Goal: Information Seeking & Learning: Learn about a topic

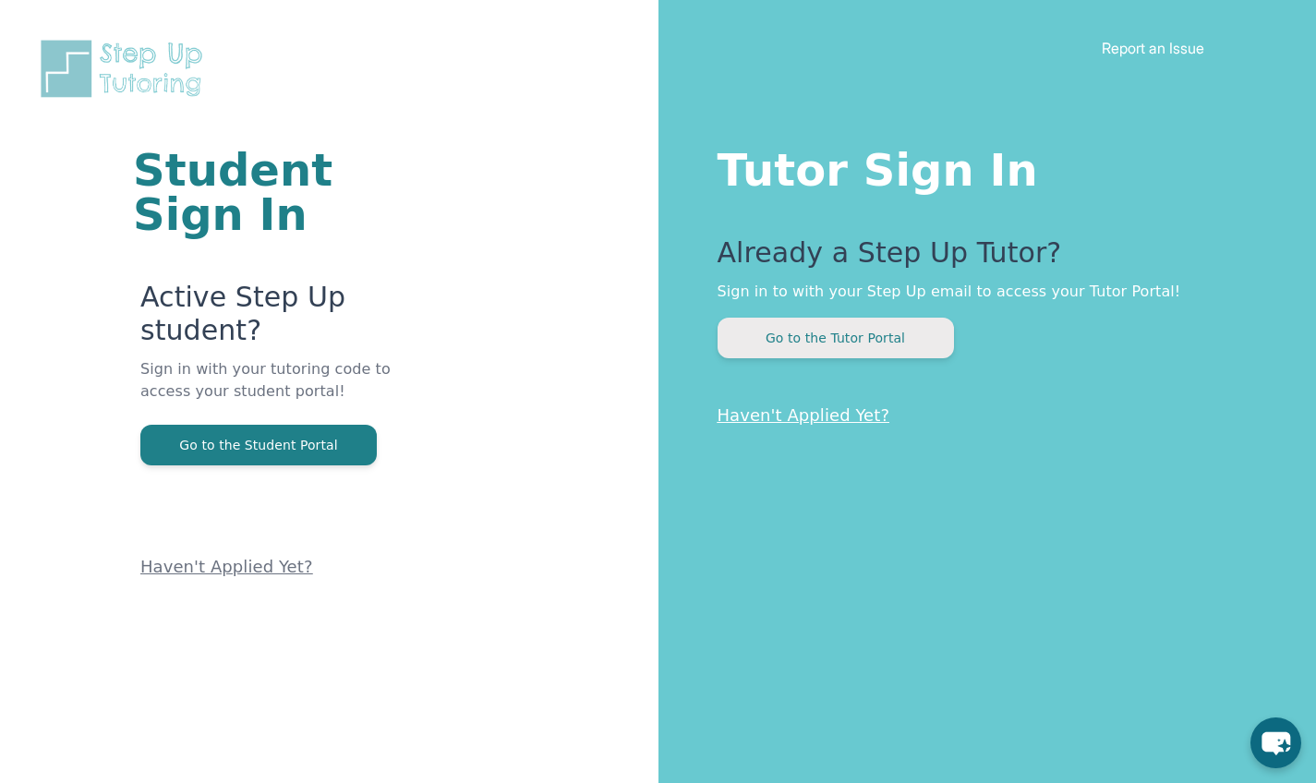
click at [840, 338] on button "Go to the Tutor Portal" at bounding box center [836, 338] width 236 height 41
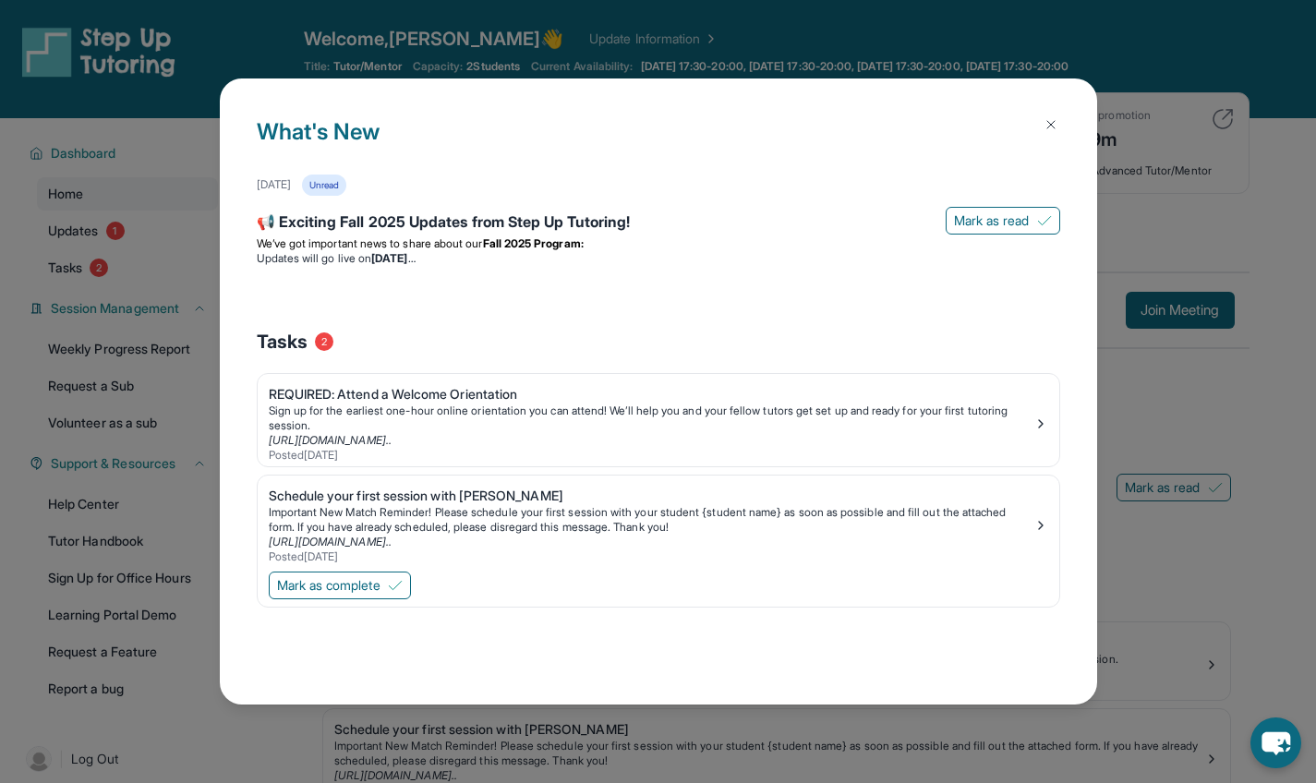
click at [1049, 118] on img at bounding box center [1051, 124] width 15 height 15
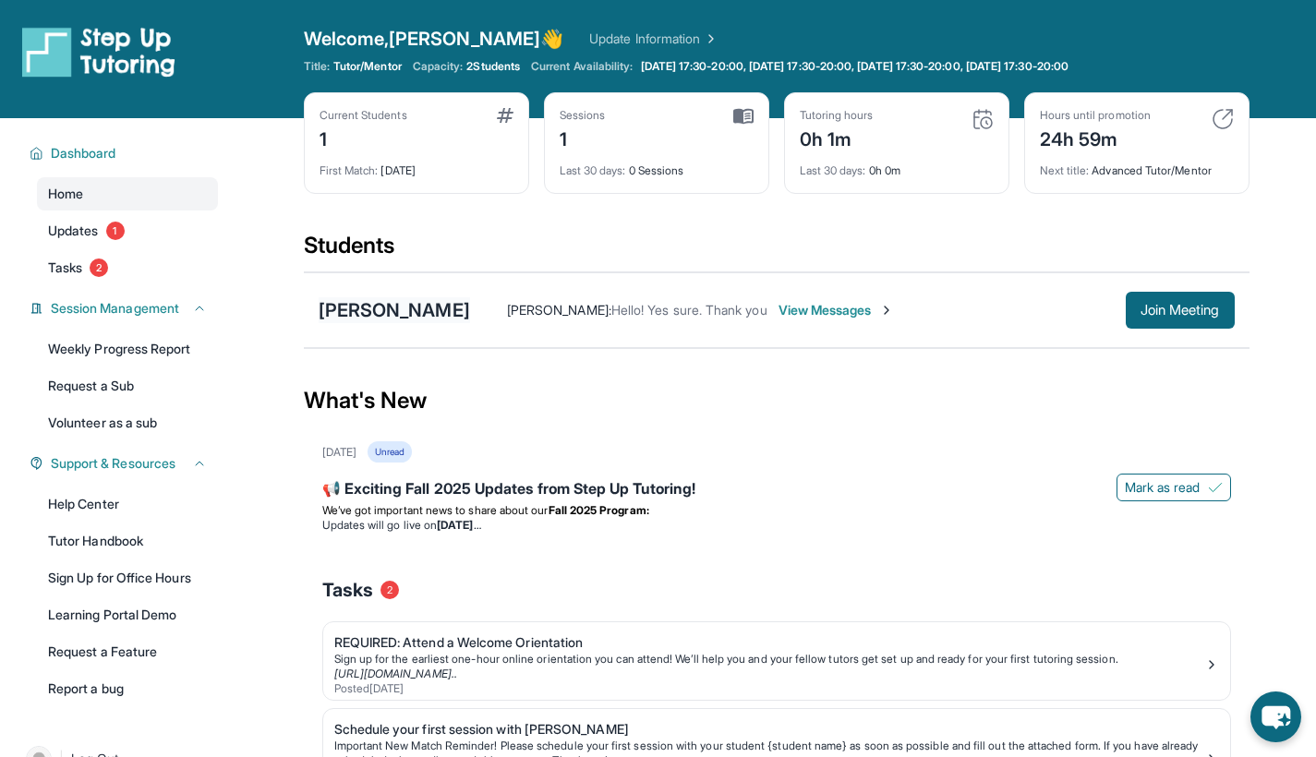
click at [359, 306] on div "[PERSON_NAME]" at bounding box center [394, 310] width 151 height 26
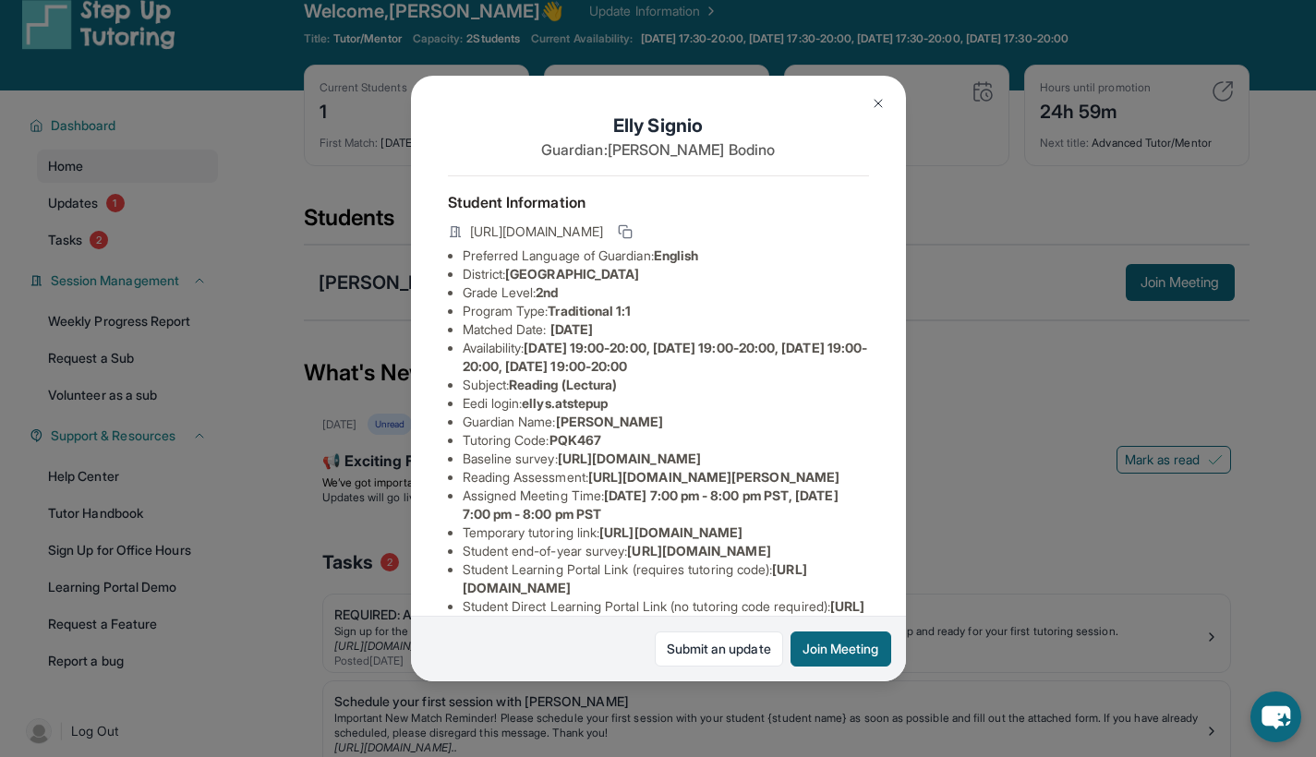
click at [873, 96] on img at bounding box center [878, 103] width 15 height 15
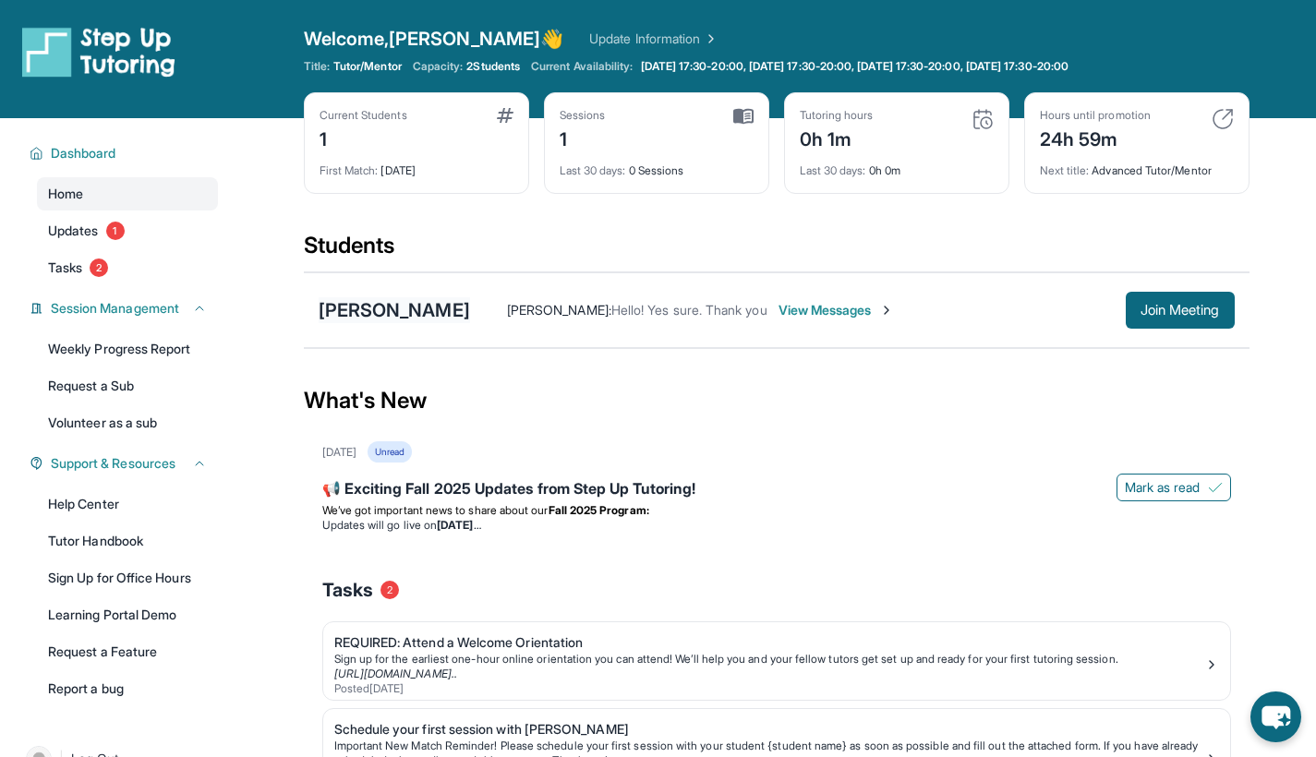
click at [360, 312] on div "[PERSON_NAME]" at bounding box center [394, 310] width 151 height 26
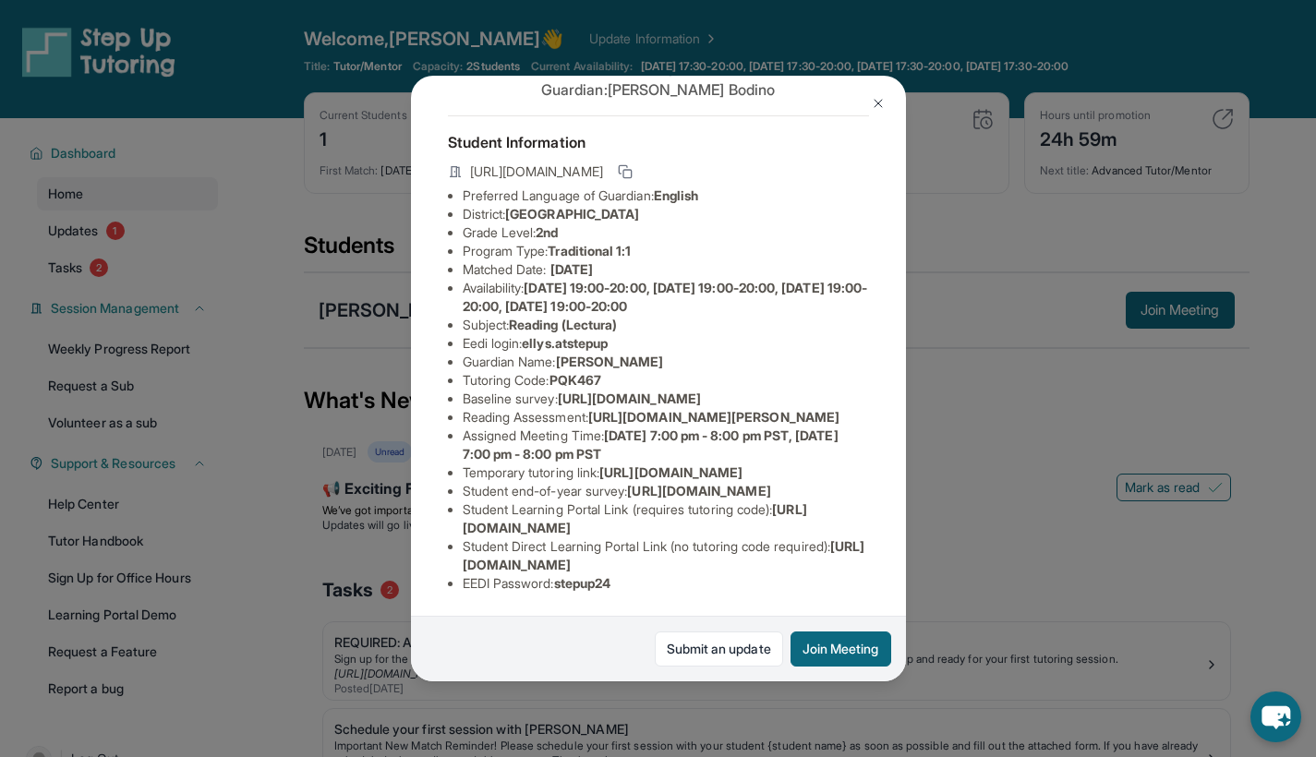
scroll to position [65, 1]
click at [569, 388] on span "PQK467" at bounding box center [576, 380] width 52 height 16
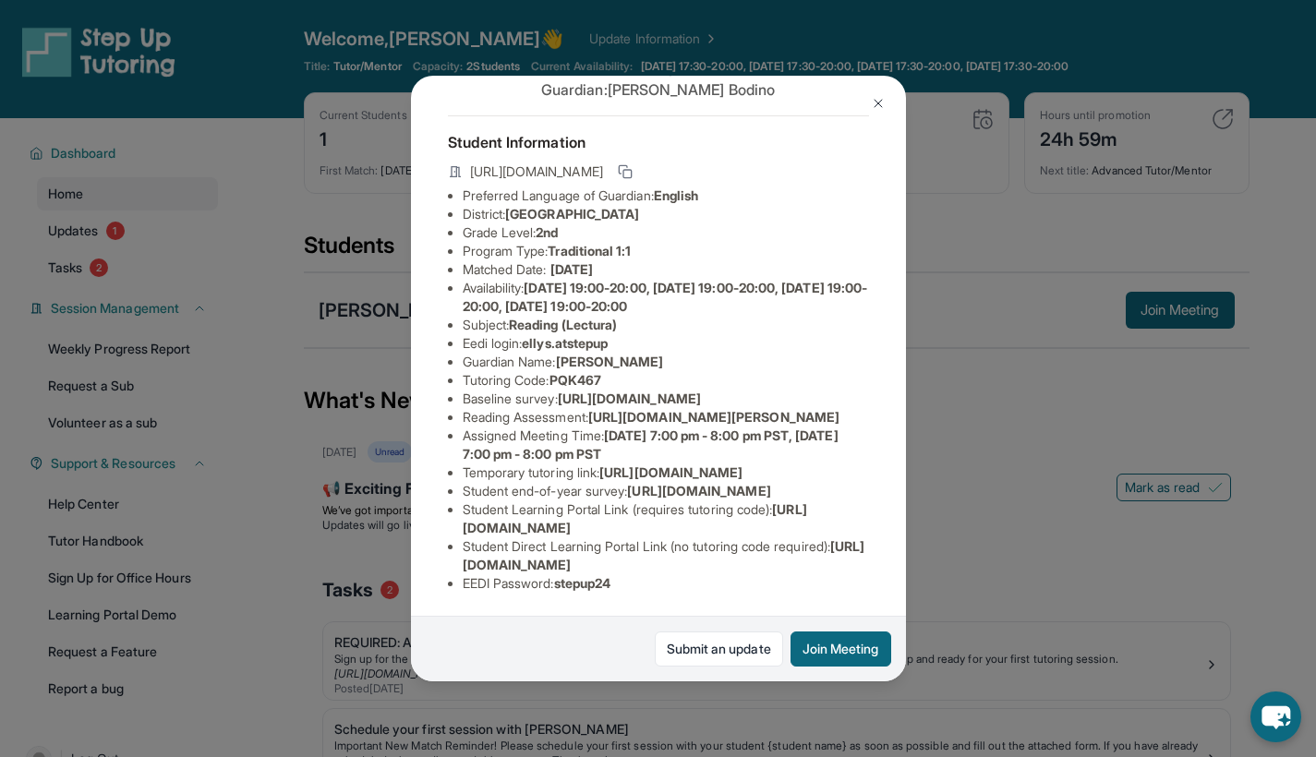
click at [587, 387] on span "PQK467" at bounding box center [576, 380] width 52 height 16
click at [726, 333] on li "Subject : Reading (Lectura)" at bounding box center [666, 325] width 406 height 18
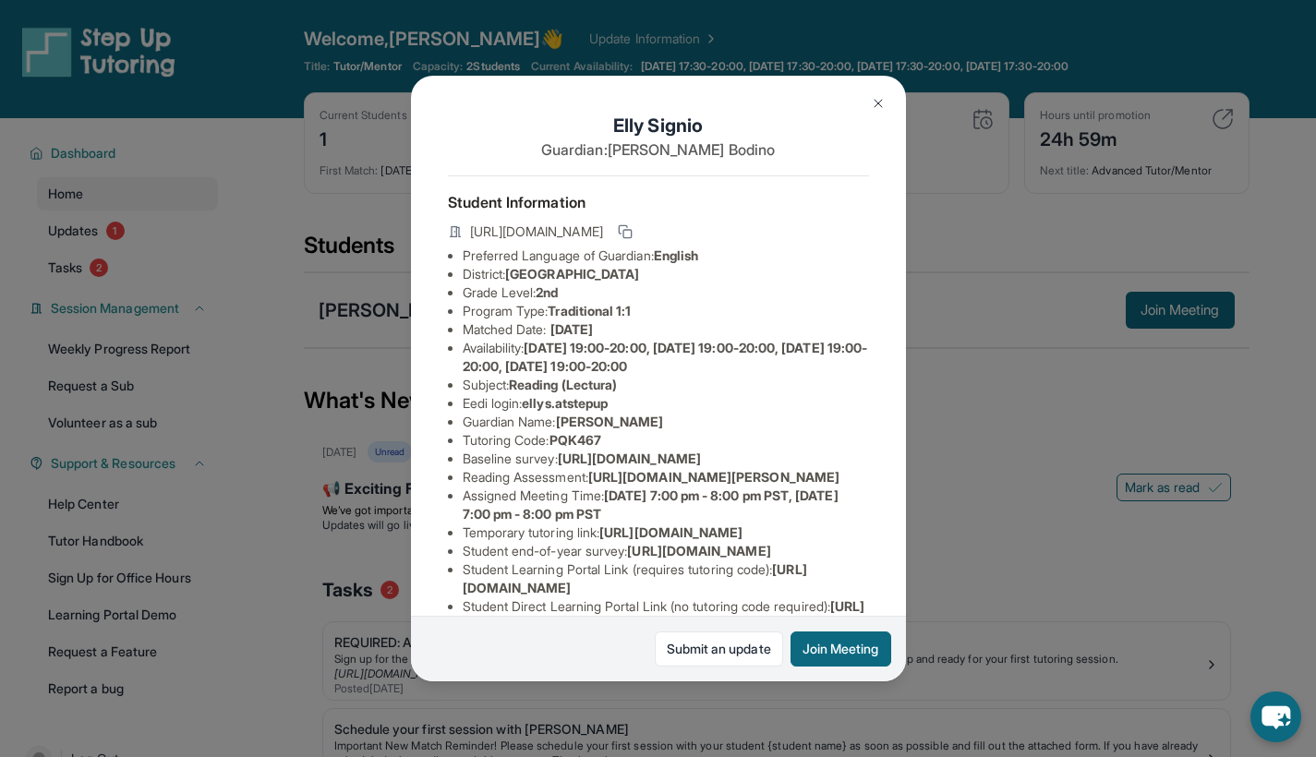
scroll to position [0, 1]
click at [883, 105] on img at bounding box center [878, 103] width 15 height 15
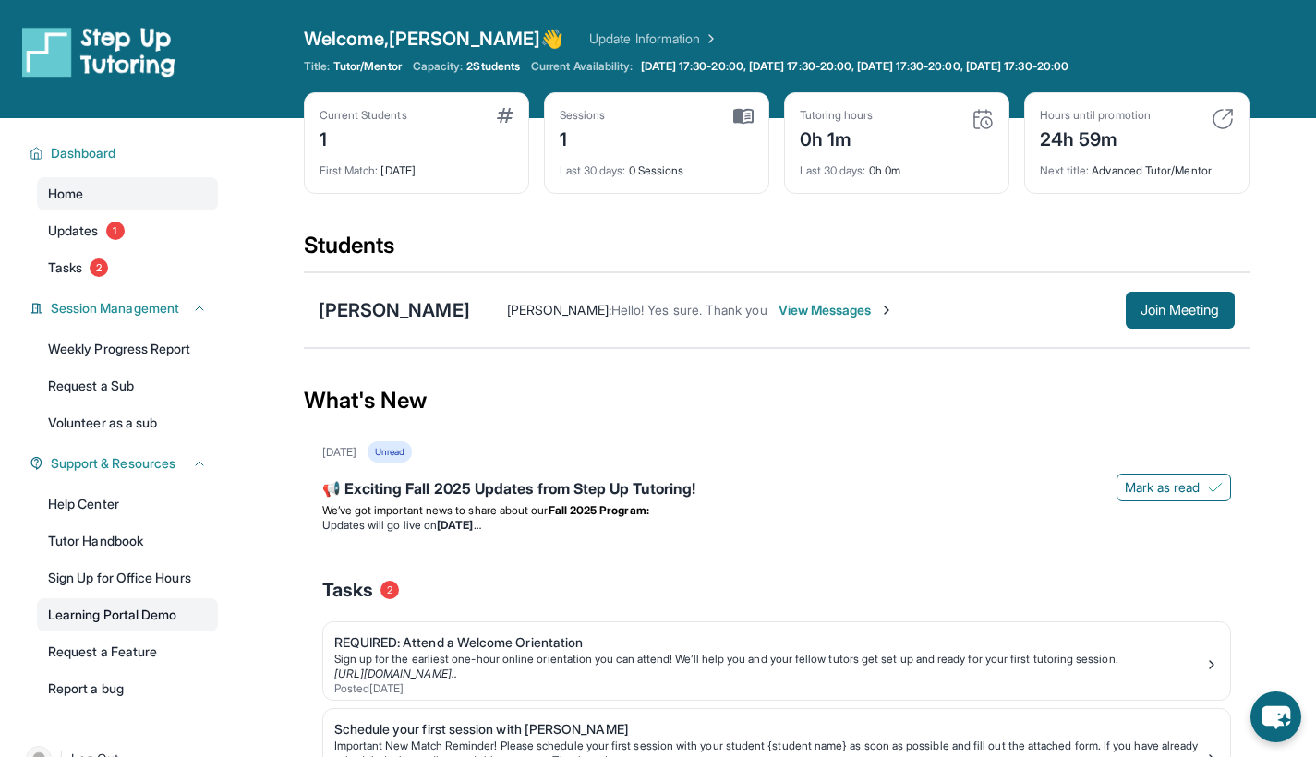
scroll to position [0, 0]
click at [613, 36] on link "Update Information" at bounding box center [653, 39] width 129 height 18
click at [325, 138] on div "1" at bounding box center [364, 138] width 88 height 30
click at [350, 169] on span "First Match :" at bounding box center [349, 171] width 59 height 14
click at [422, 169] on div "First Match : [DATE]" at bounding box center [417, 165] width 194 height 26
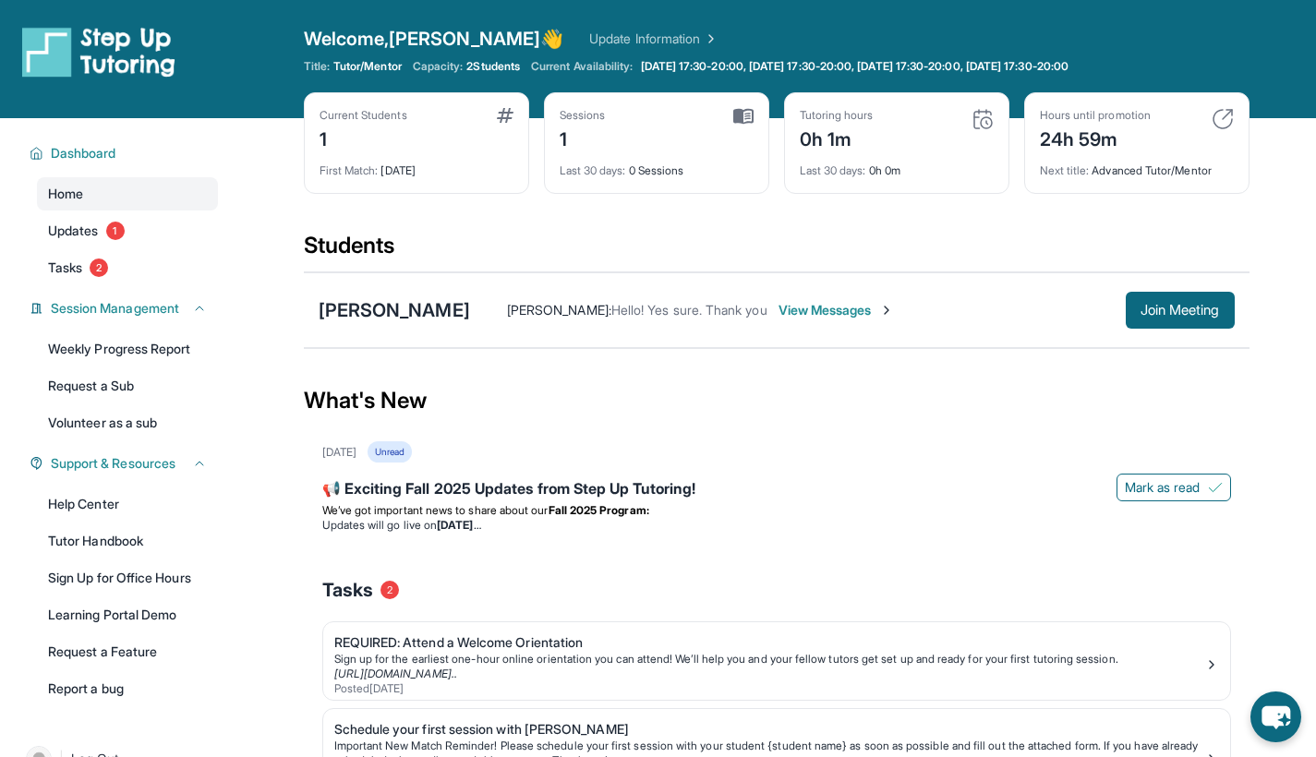
click at [510, 111] on img at bounding box center [505, 115] width 17 height 15
click at [589, 41] on link "Update Information" at bounding box center [653, 39] width 129 height 18
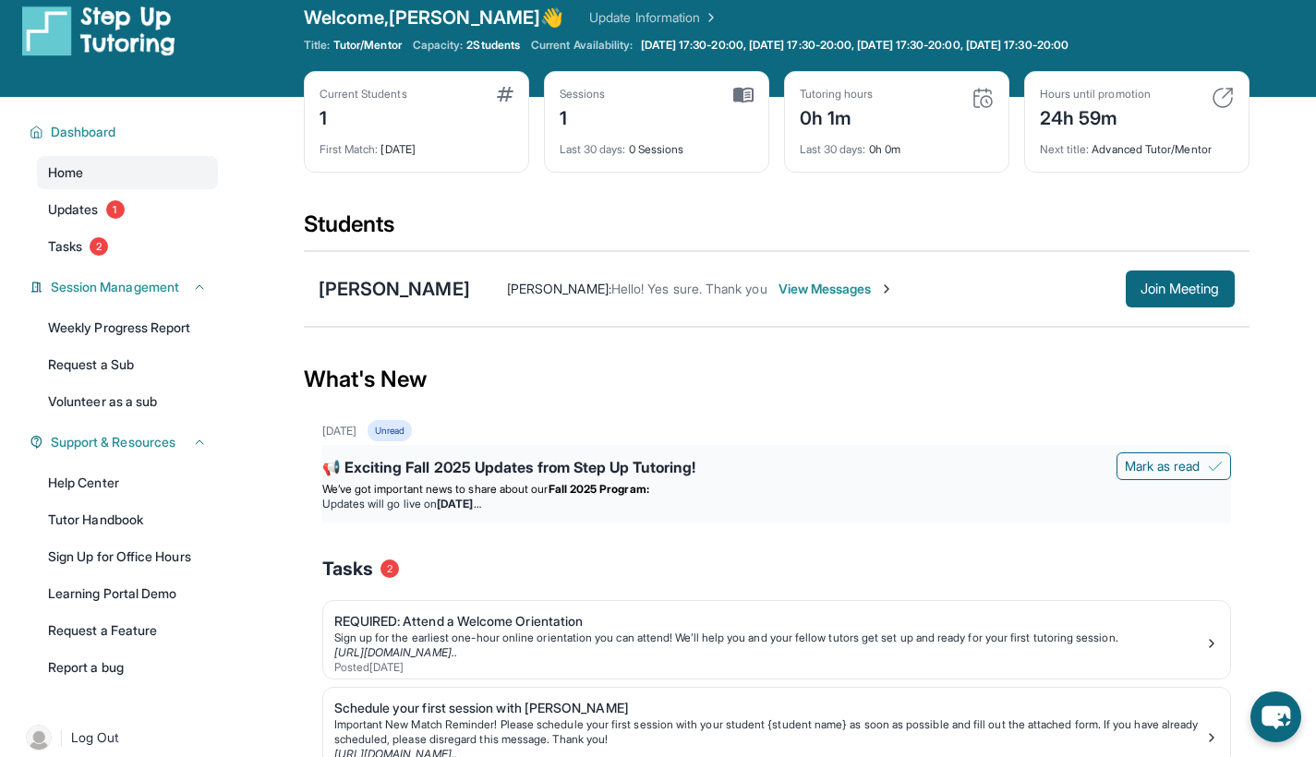
scroll to position [27, 0]
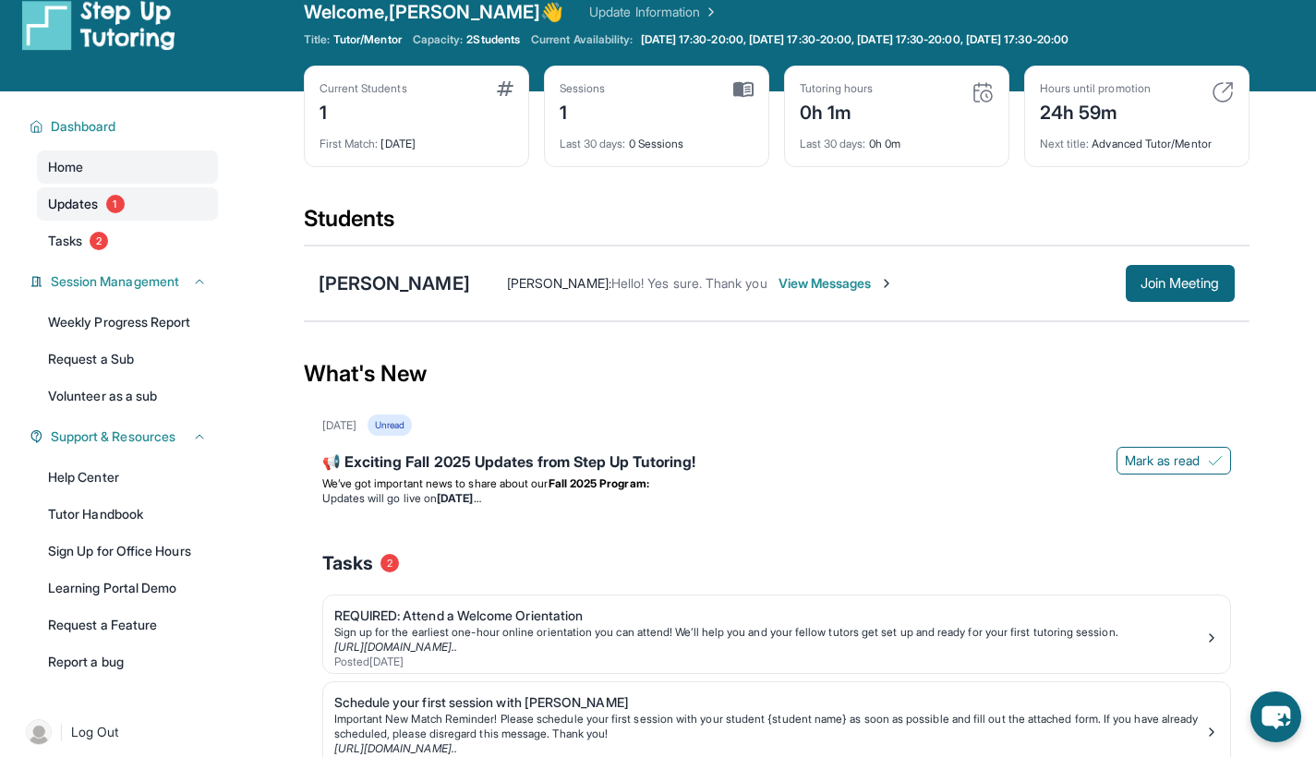
click at [187, 207] on link "Updates 1" at bounding box center [127, 204] width 181 height 33
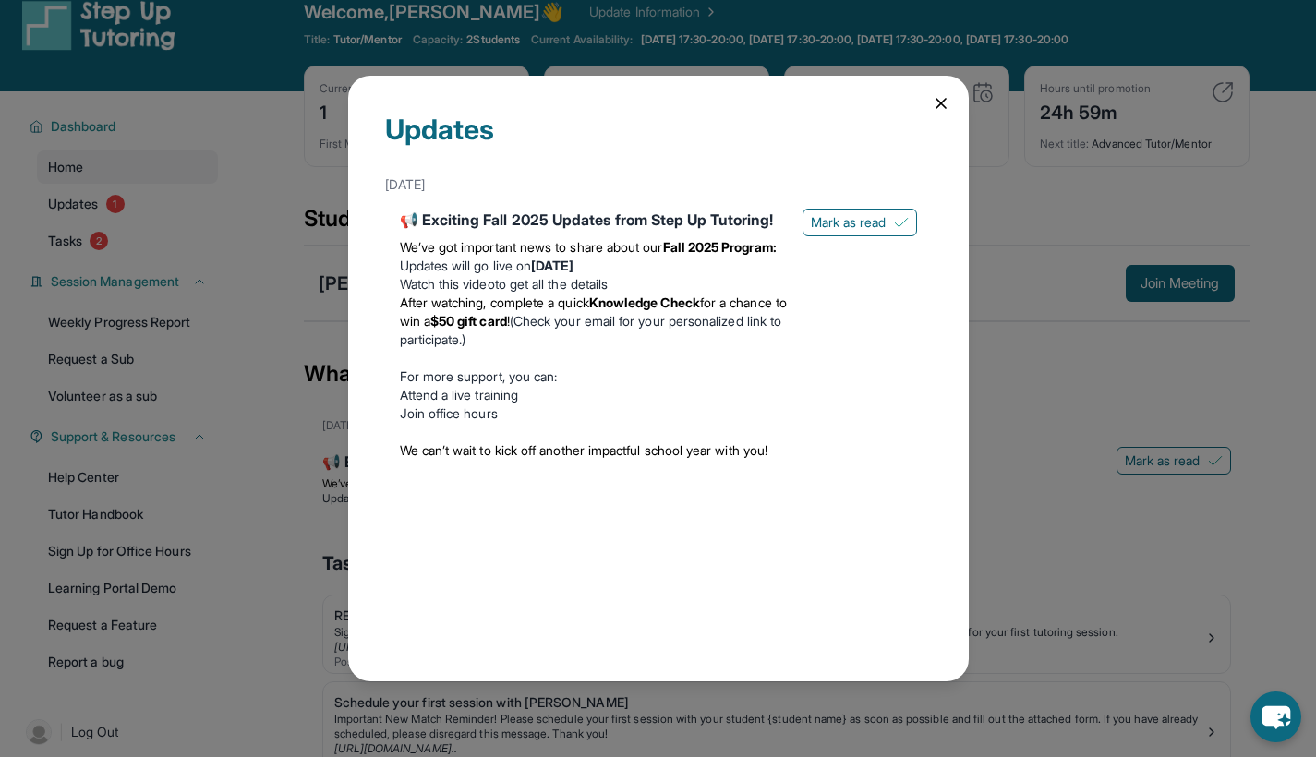
click at [949, 99] on icon at bounding box center [941, 103] width 18 height 18
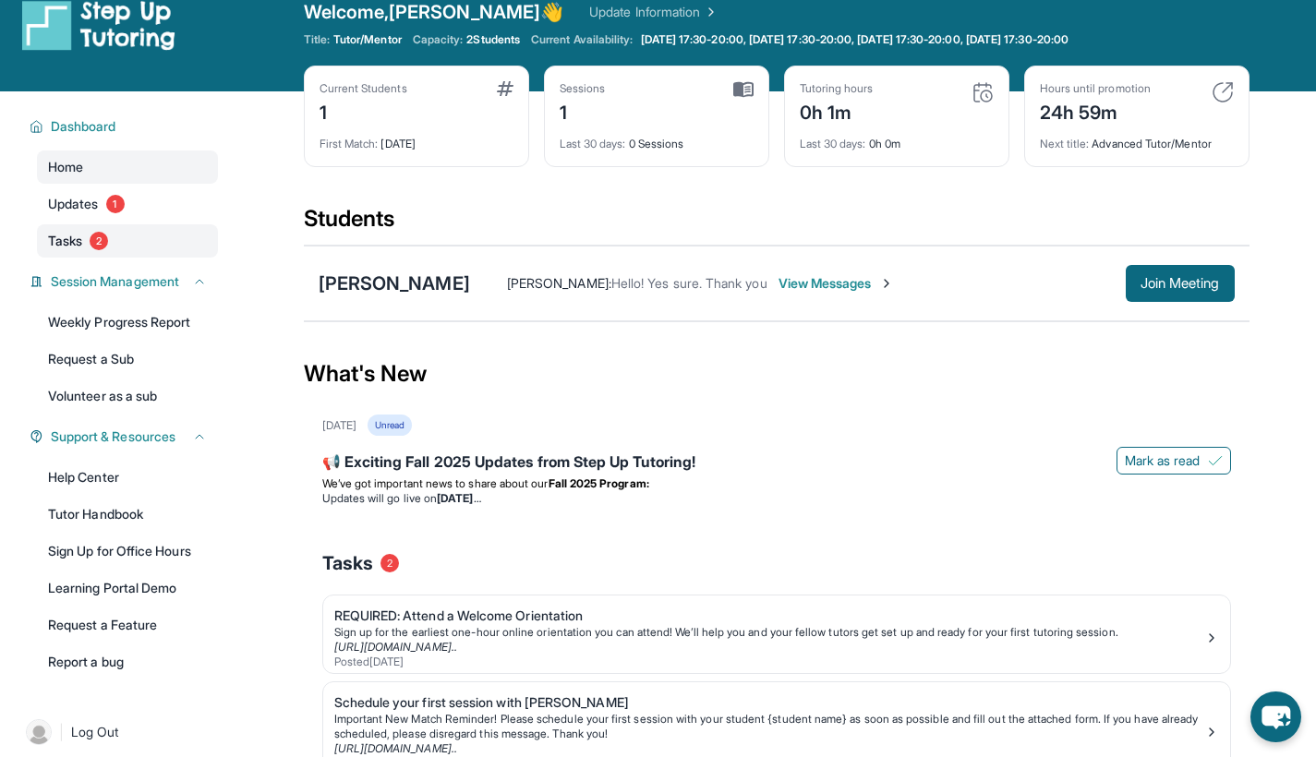
click at [212, 237] on link "Tasks 2" at bounding box center [127, 240] width 181 height 33
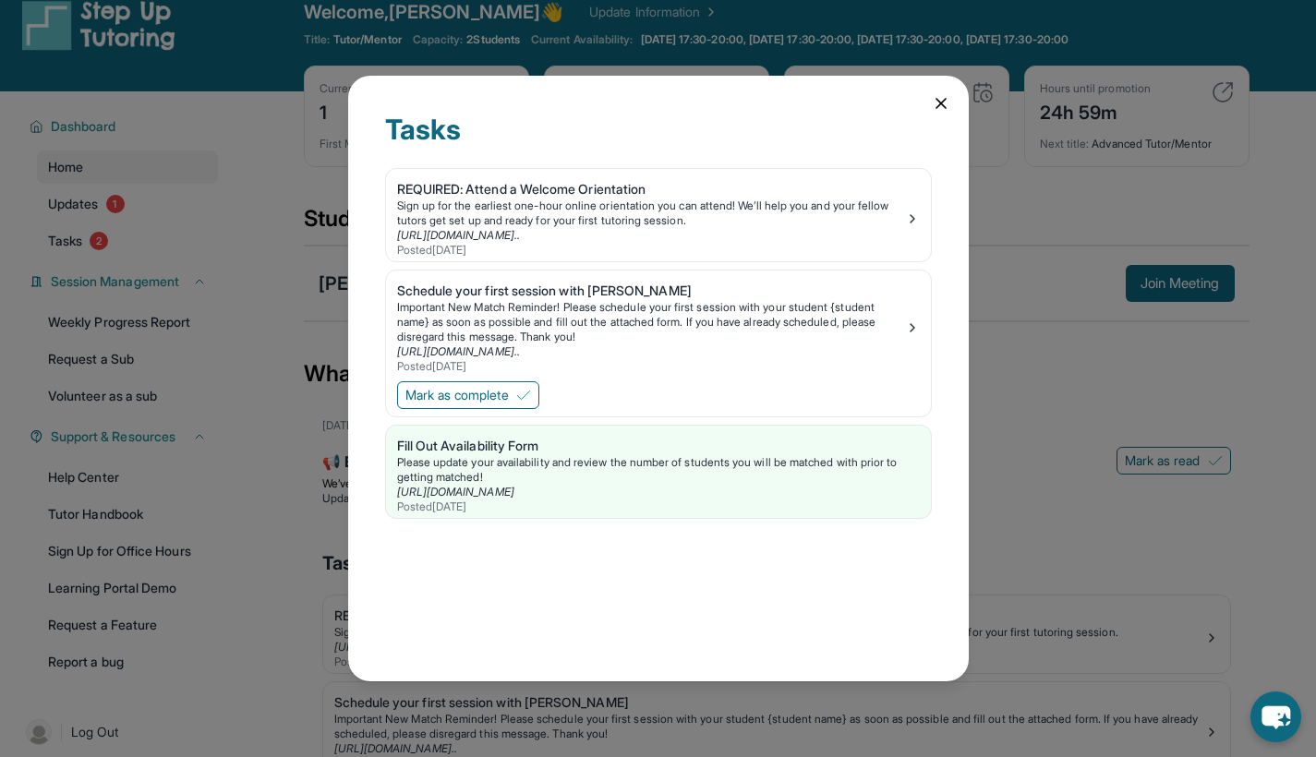
click at [939, 100] on icon at bounding box center [941, 103] width 18 height 18
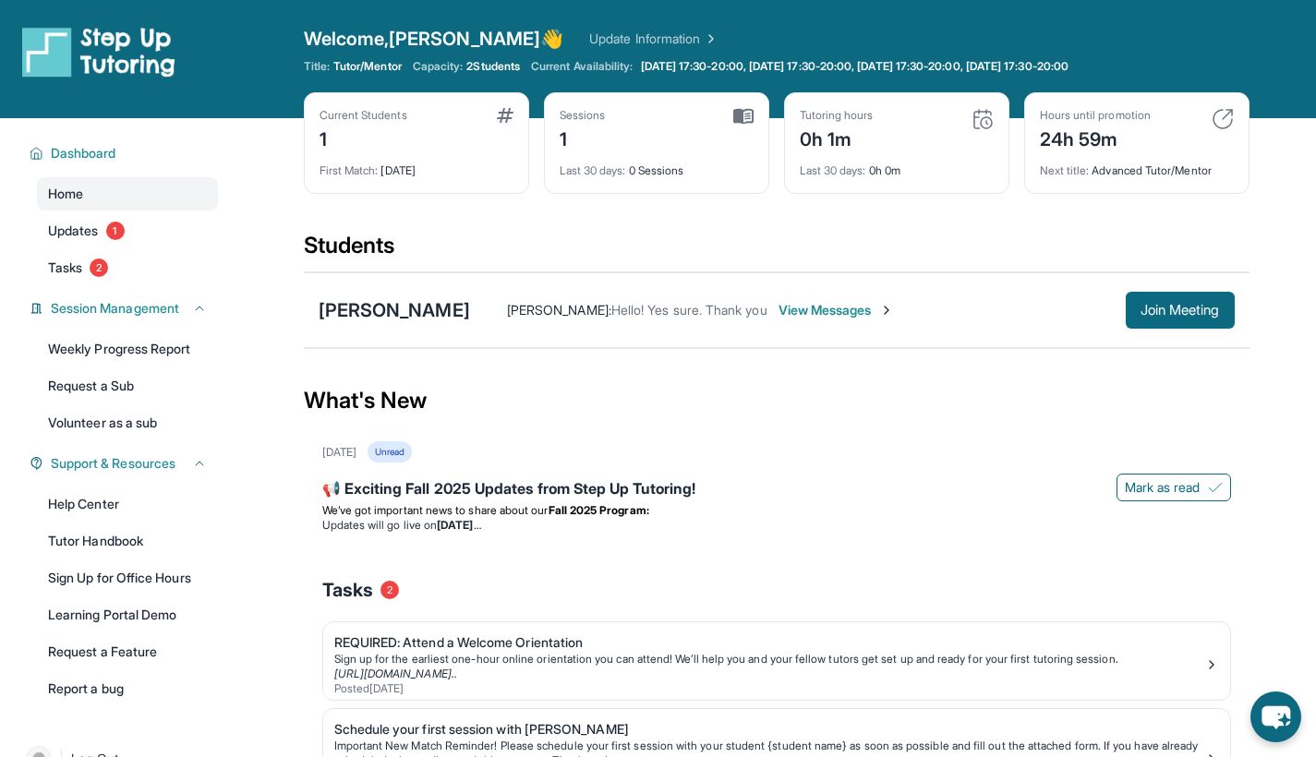
scroll to position [0, 0]
click at [740, 113] on img at bounding box center [743, 116] width 20 height 17
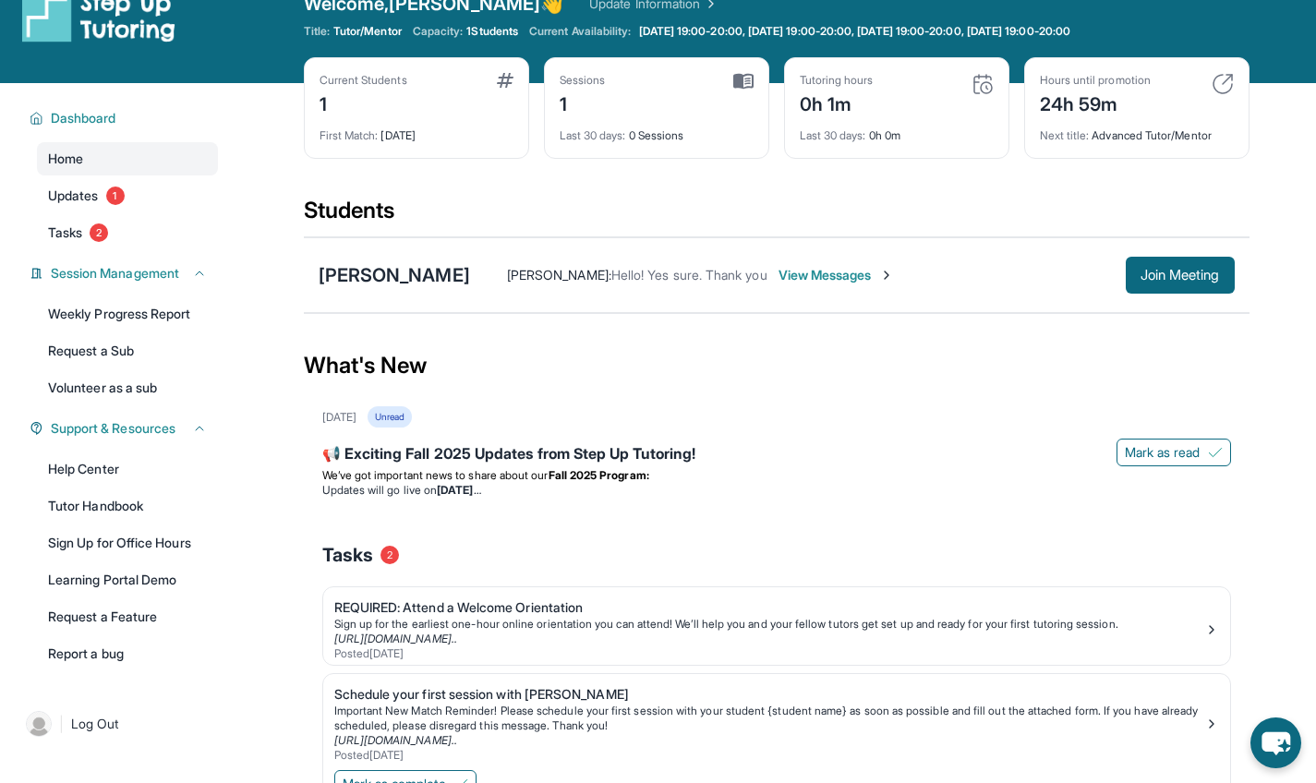
scroll to position [45, 0]
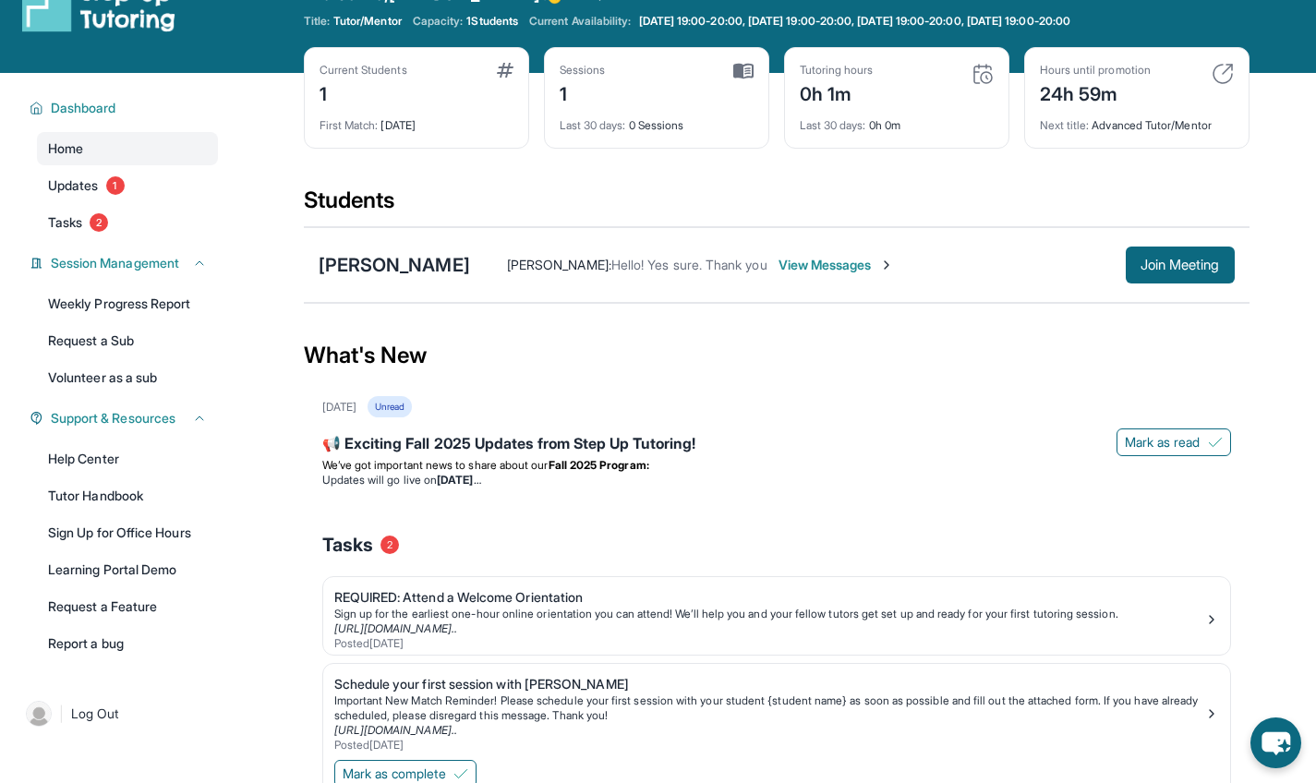
click at [779, 267] on span "View Messages" at bounding box center [836, 265] width 115 height 18
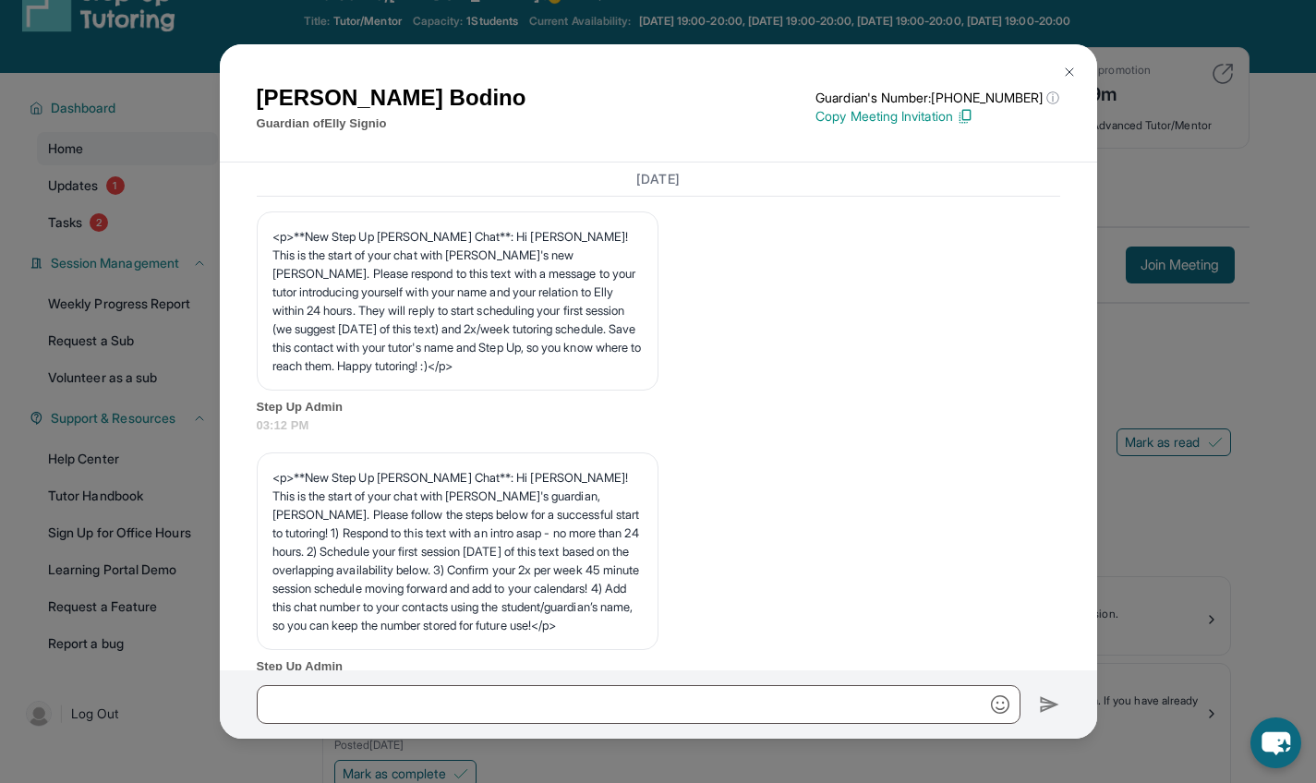
scroll to position [2114, 0]
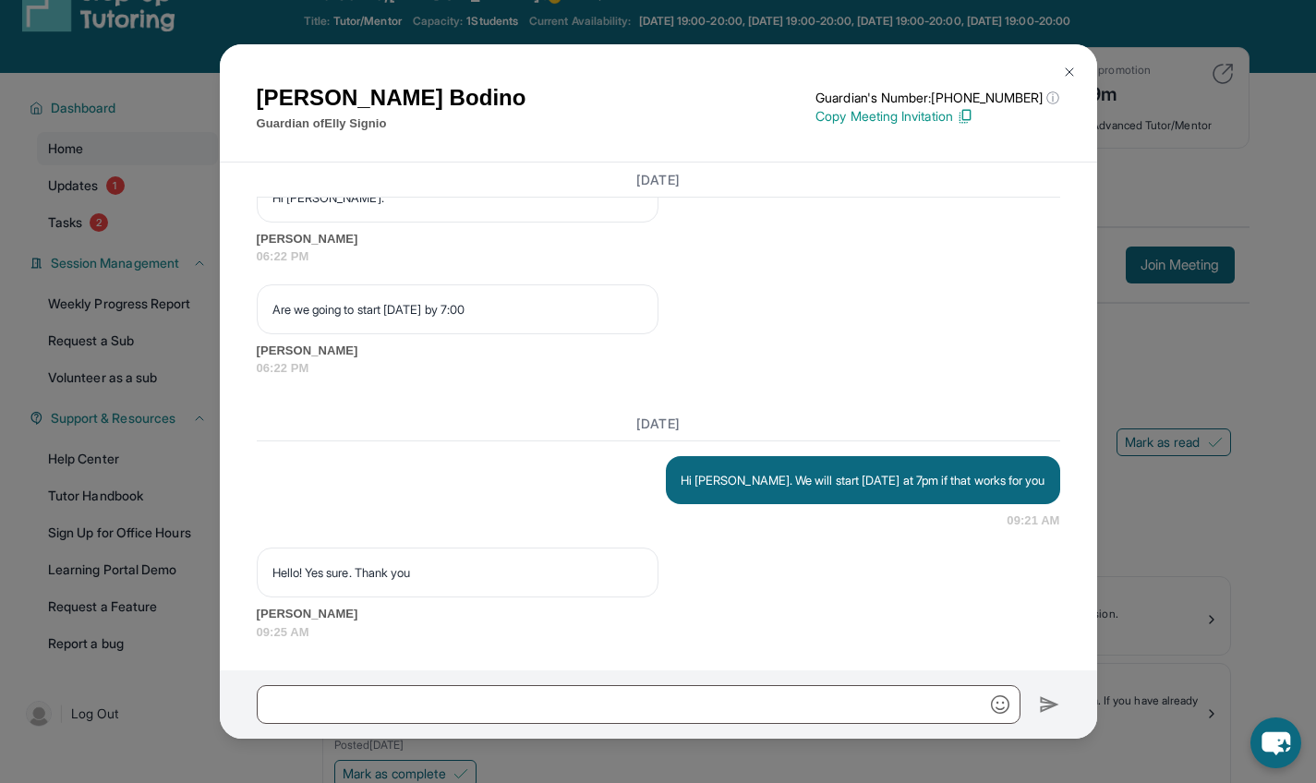
click at [1075, 74] on img at bounding box center [1069, 72] width 15 height 15
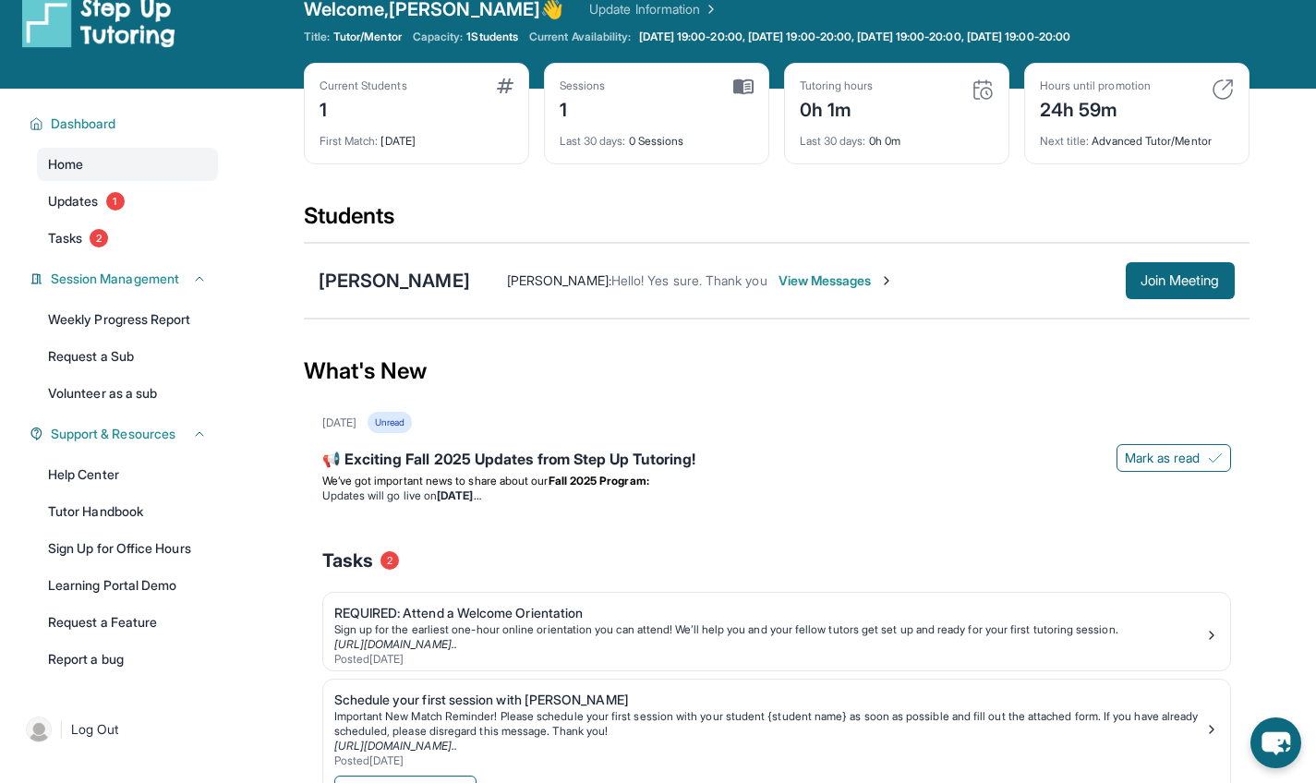
scroll to position [33, 0]
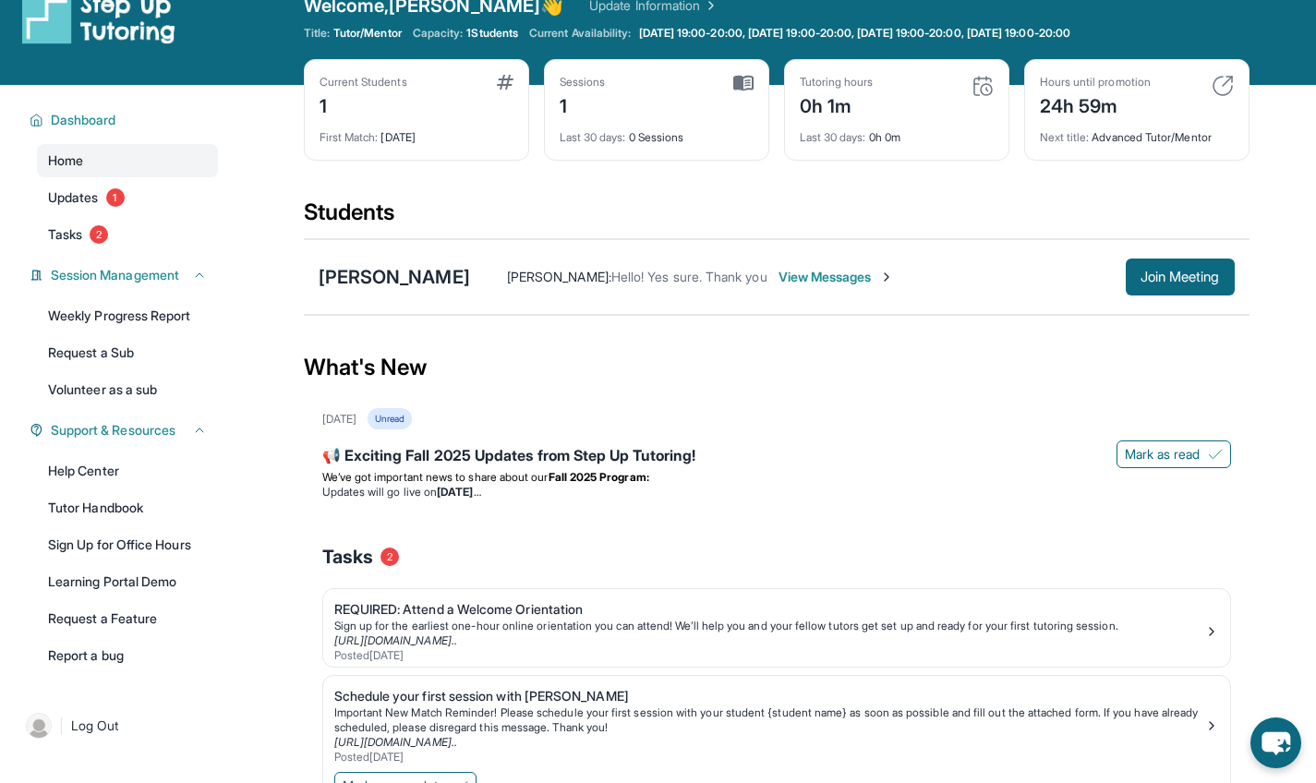
click at [823, 273] on span "View Messages" at bounding box center [836, 277] width 115 height 18
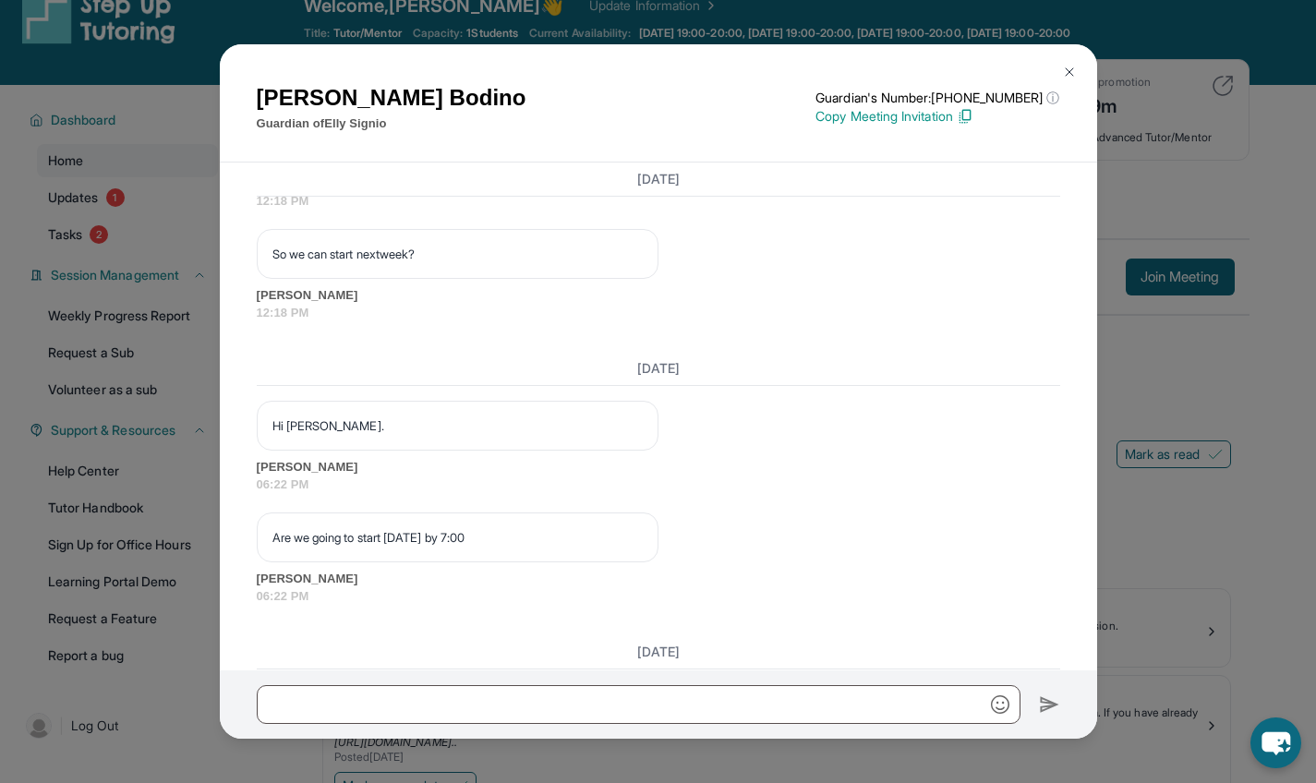
scroll to position [2114, 0]
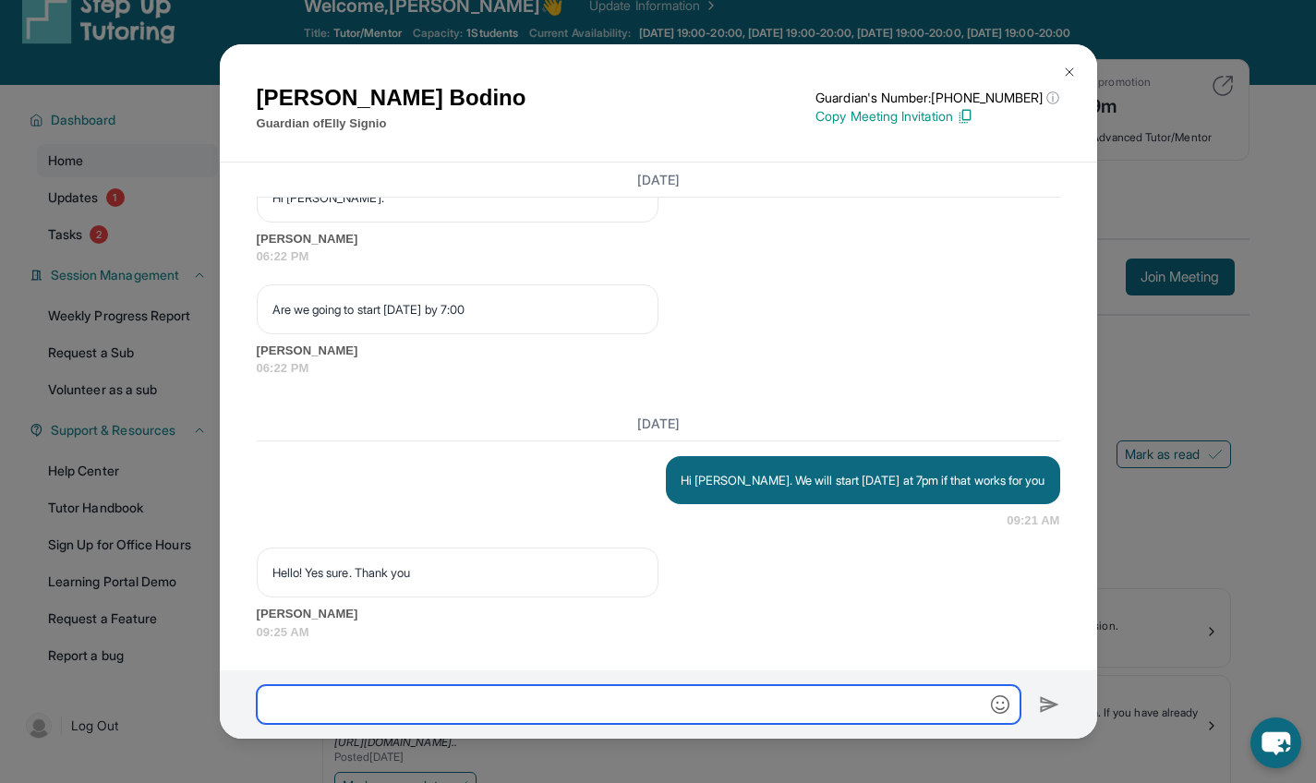
click at [519, 698] on input "text" at bounding box center [639, 704] width 764 height 39
type input "*"
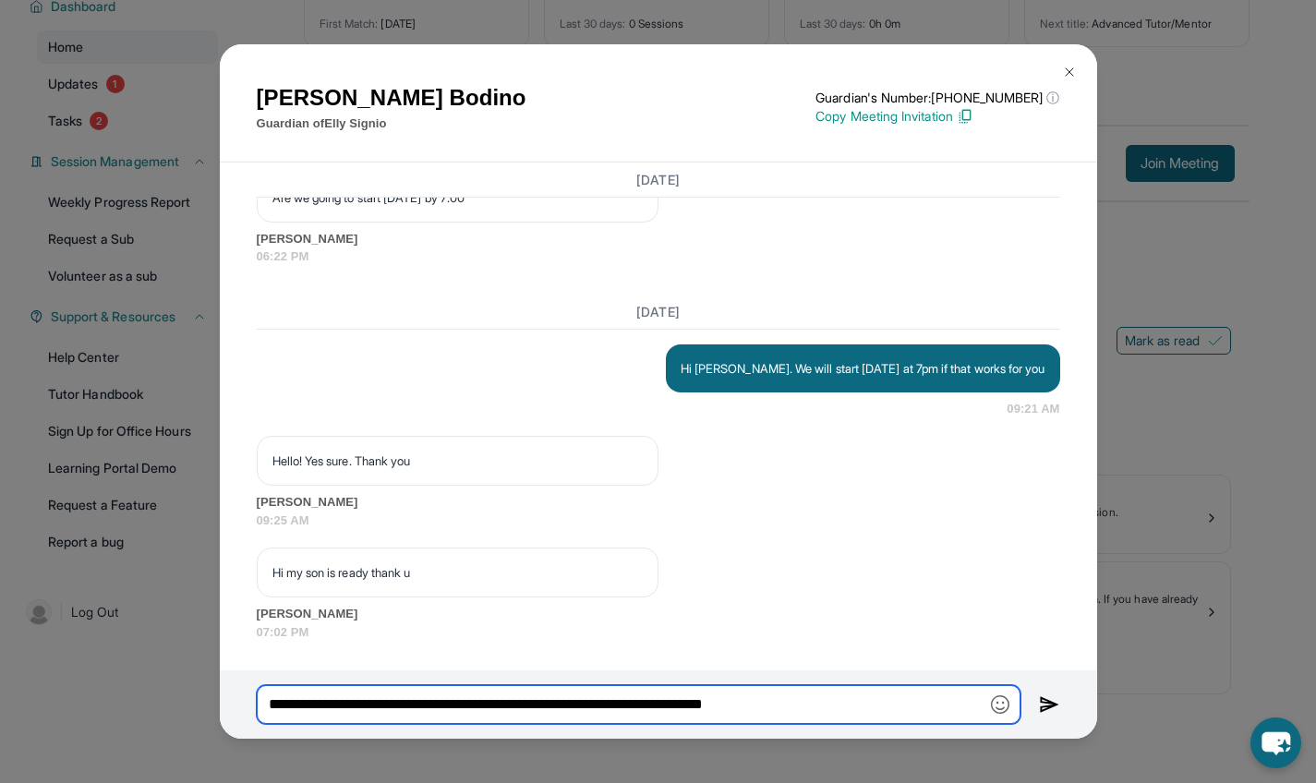
scroll to position [147, 0]
type input "**********"
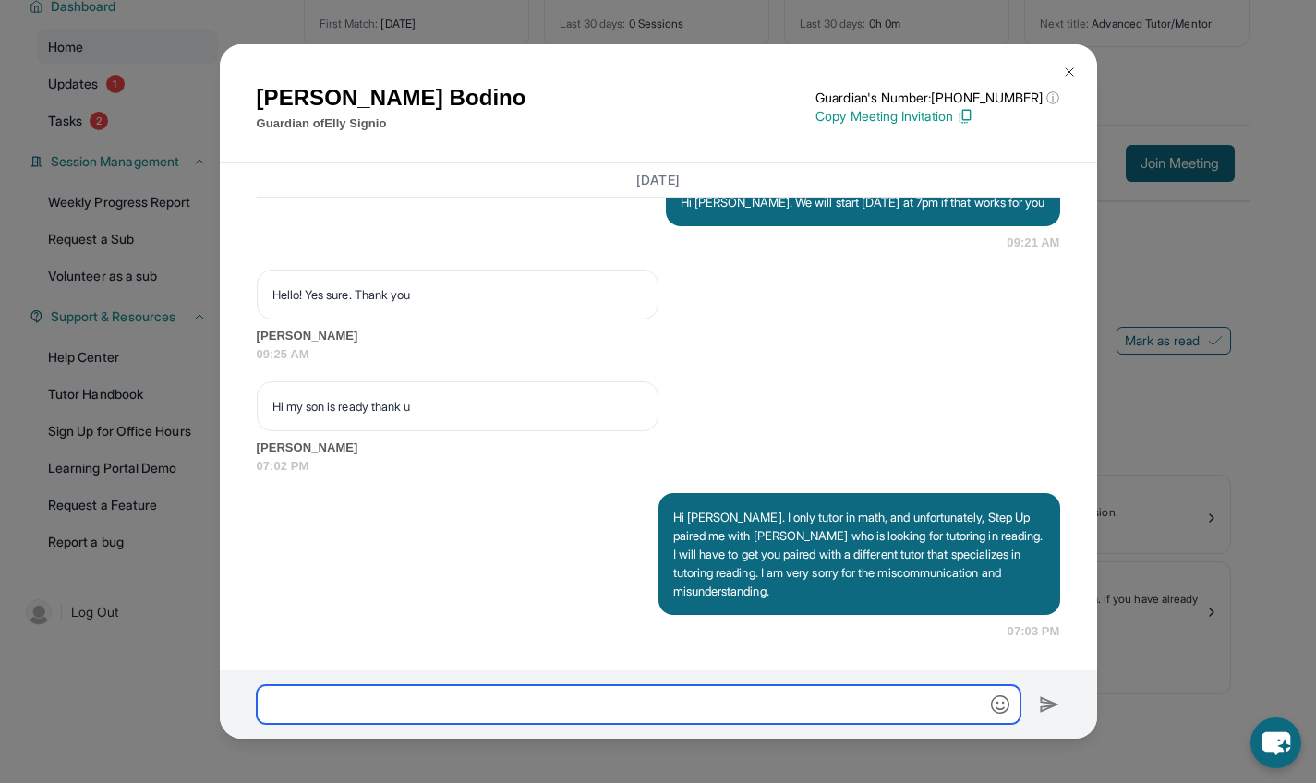
scroll to position [2390, 0]
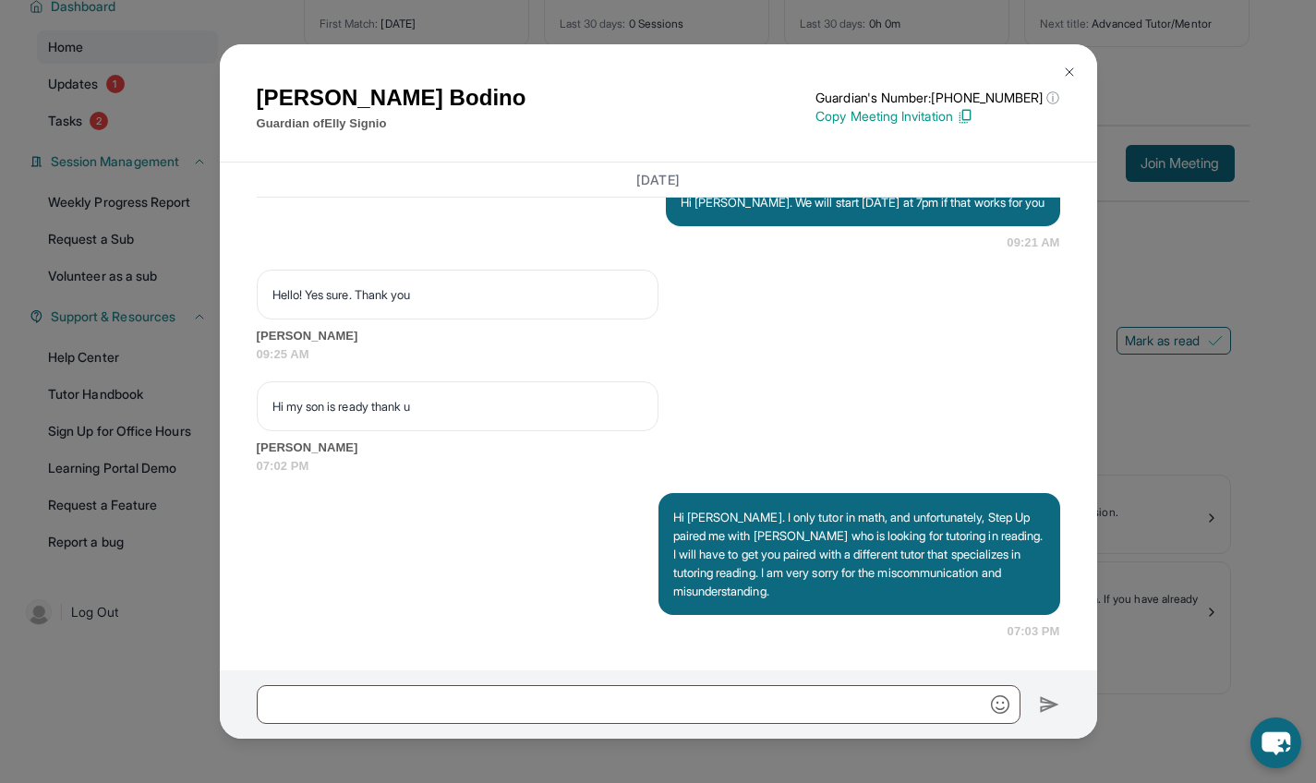
click at [1074, 64] on button at bounding box center [1069, 72] width 37 height 37
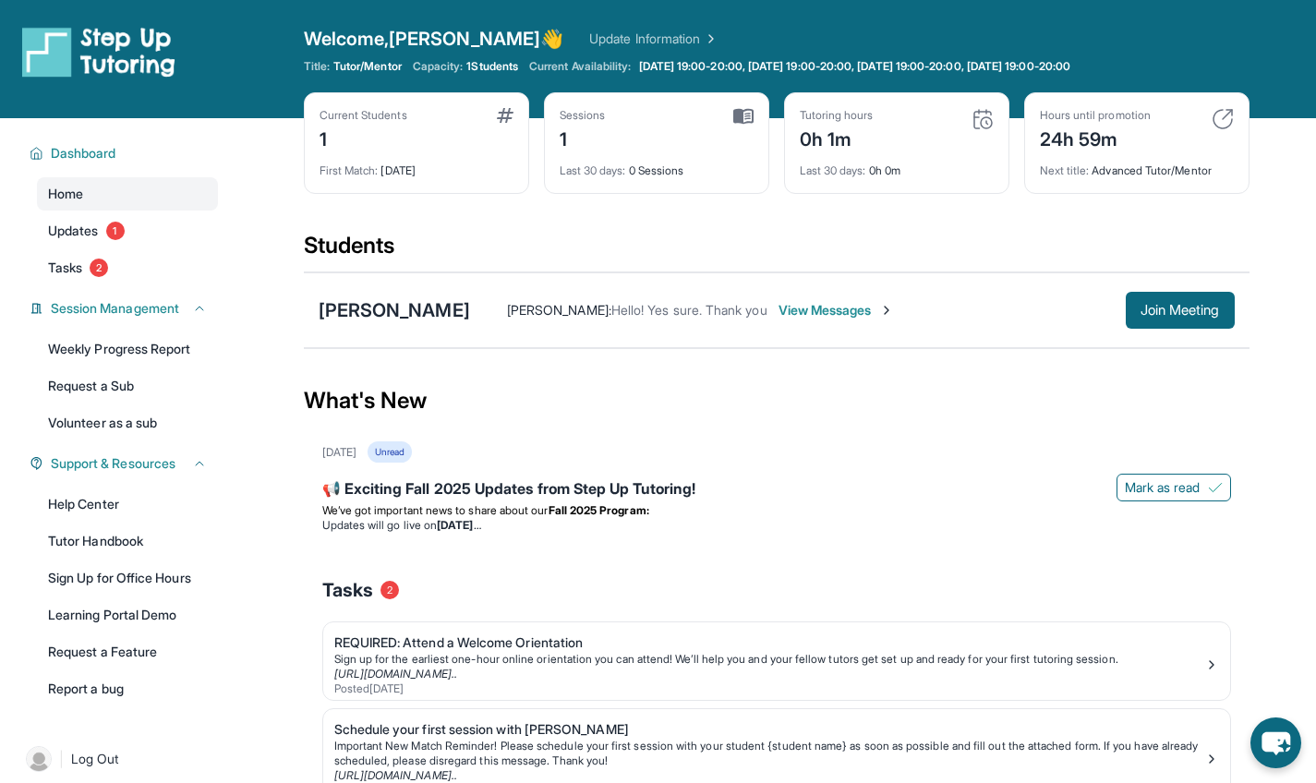
scroll to position [0, 0]
click at [179, 236] on link "Updates 1" at bounding box center [127, 230] width 181 height 33
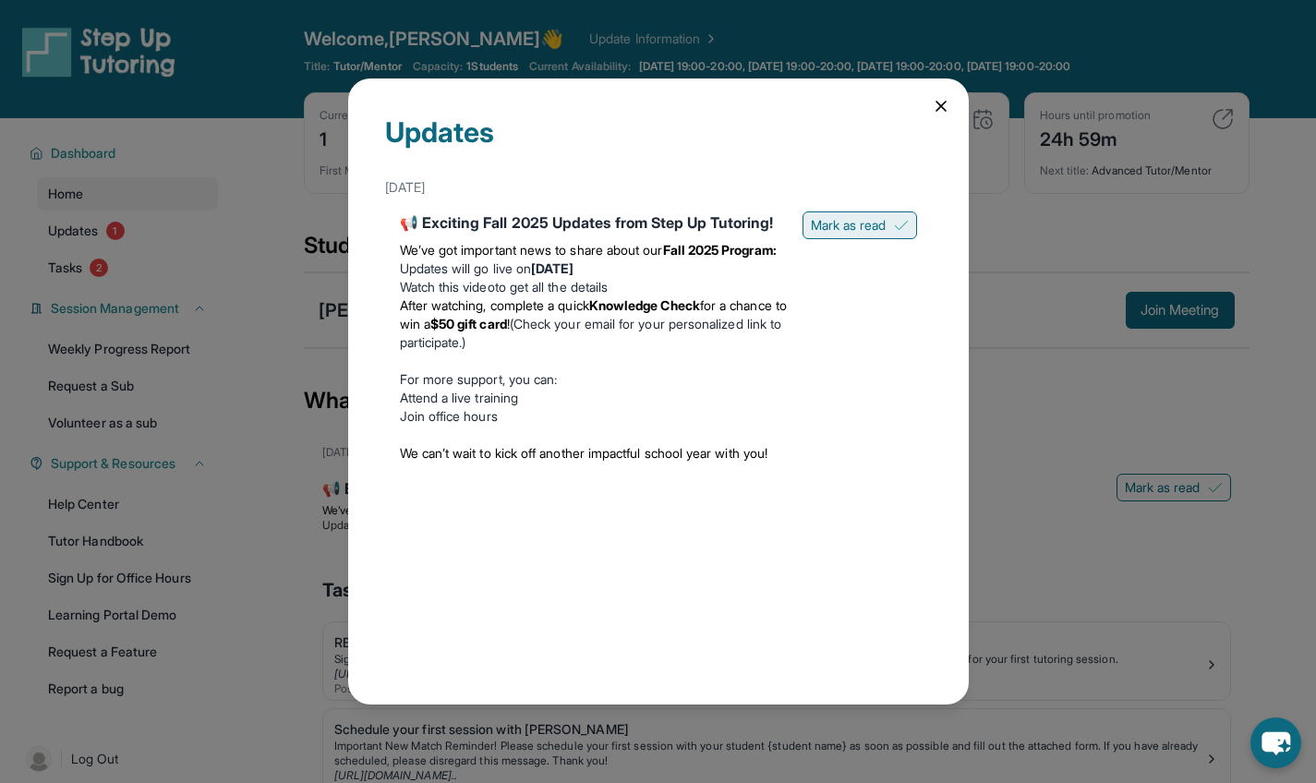
click at [862, 214] on button "Mark as read" at bounding box center [860, 226] width 115 height 28
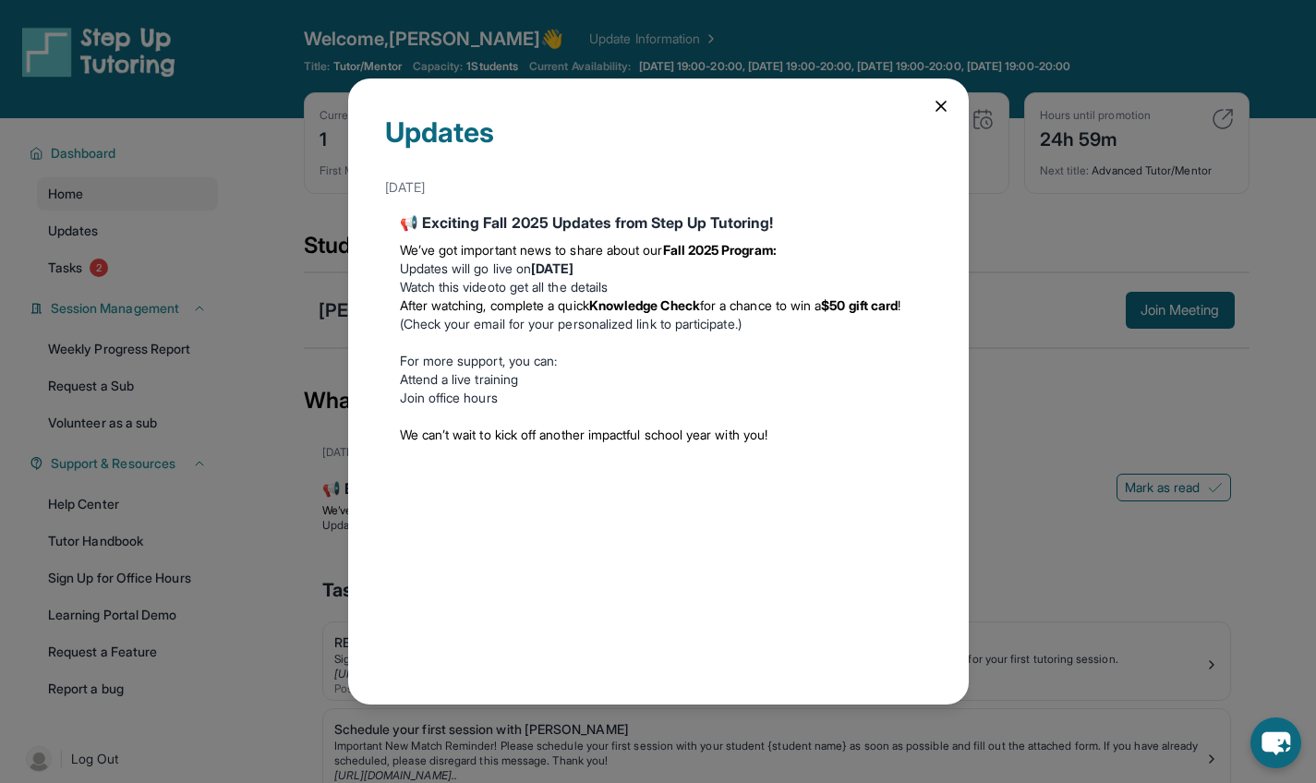
click at [934, 115] on icon at bounding box center [941, 106] width 18 height 18
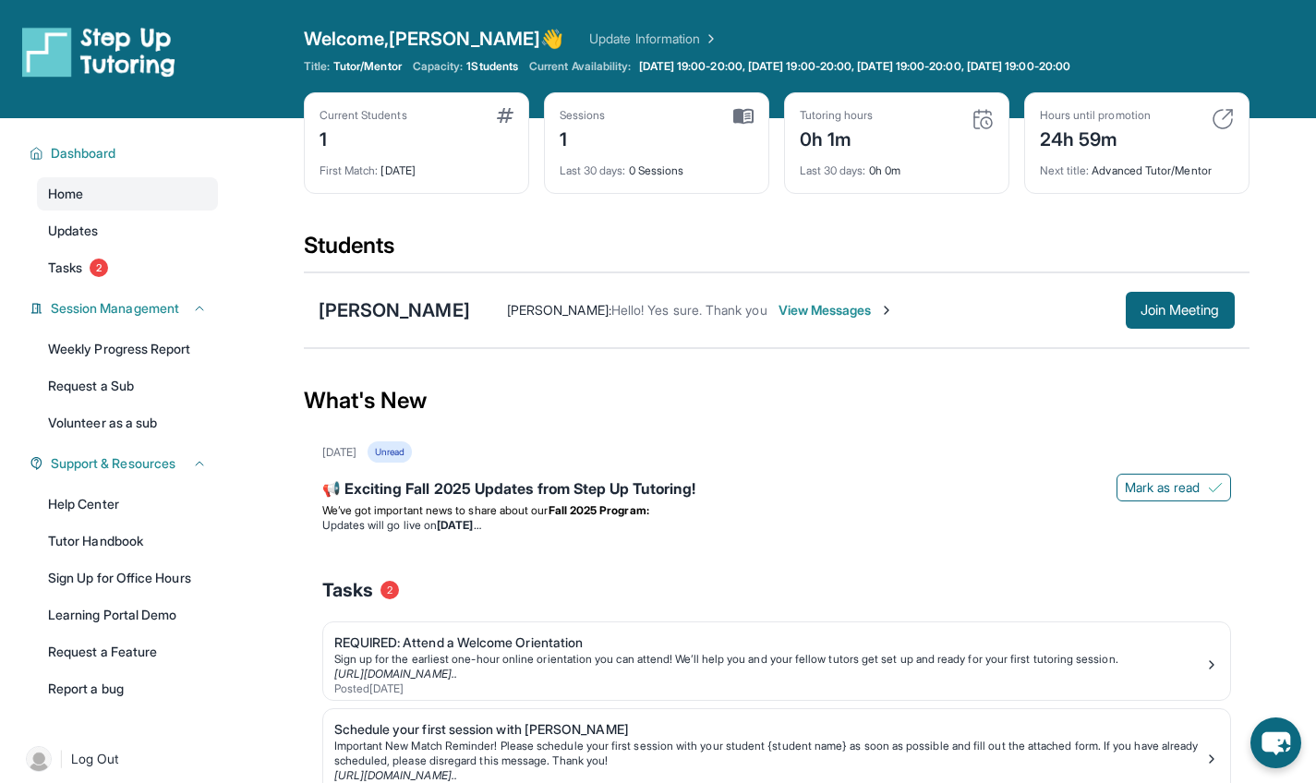
click at [1222, 127] on img at bounding box center [1223, 119] width 22 height 22
click at [149, 539] on link "Tutor Handbook" at bounding box center [127, 541] width 181 height 33
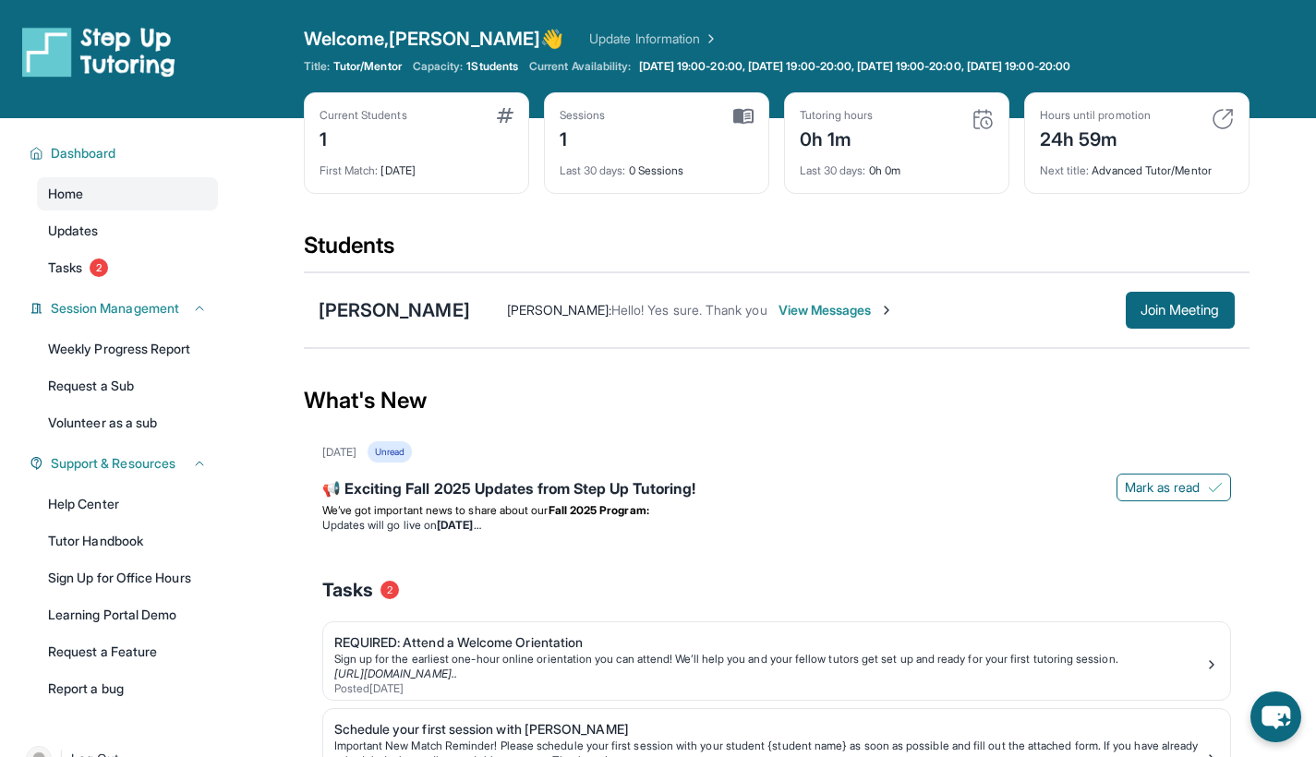
click at [589, 37] on link "Update Information" at bounding box center [653, 39] width 129 height 18
click at [745, 122] on img at bounding box center [743, 116] width 20 height 17
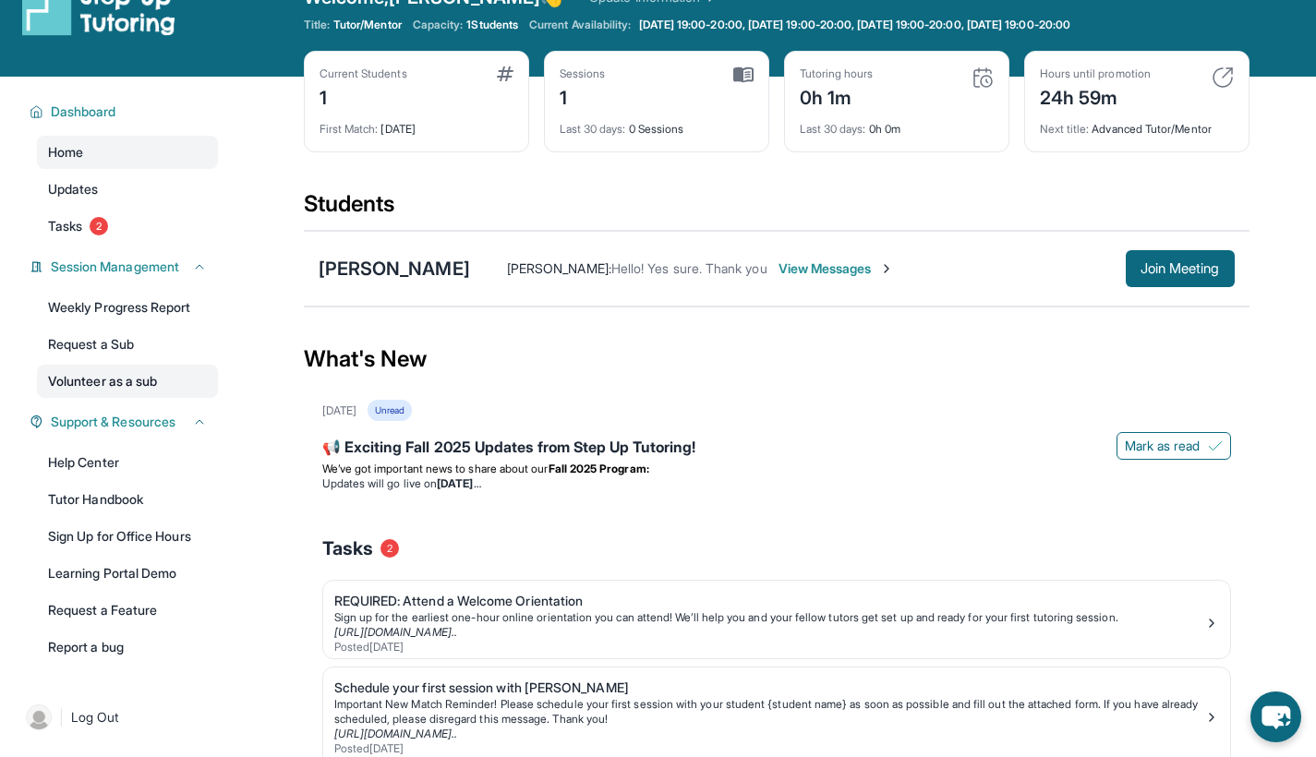
scroll to position [64, 0]
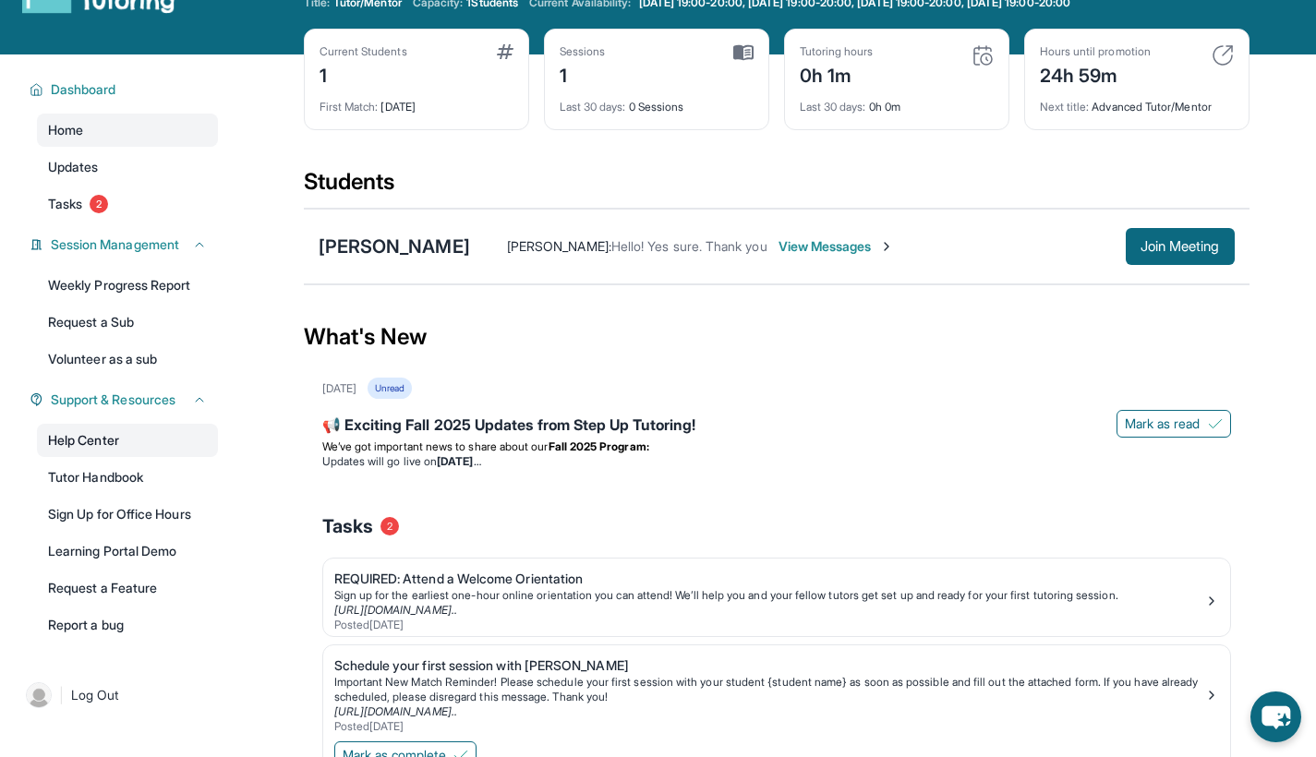
click at [159, 431] on link "Help Center" at bounding box center [127, 440] width 181 height 33
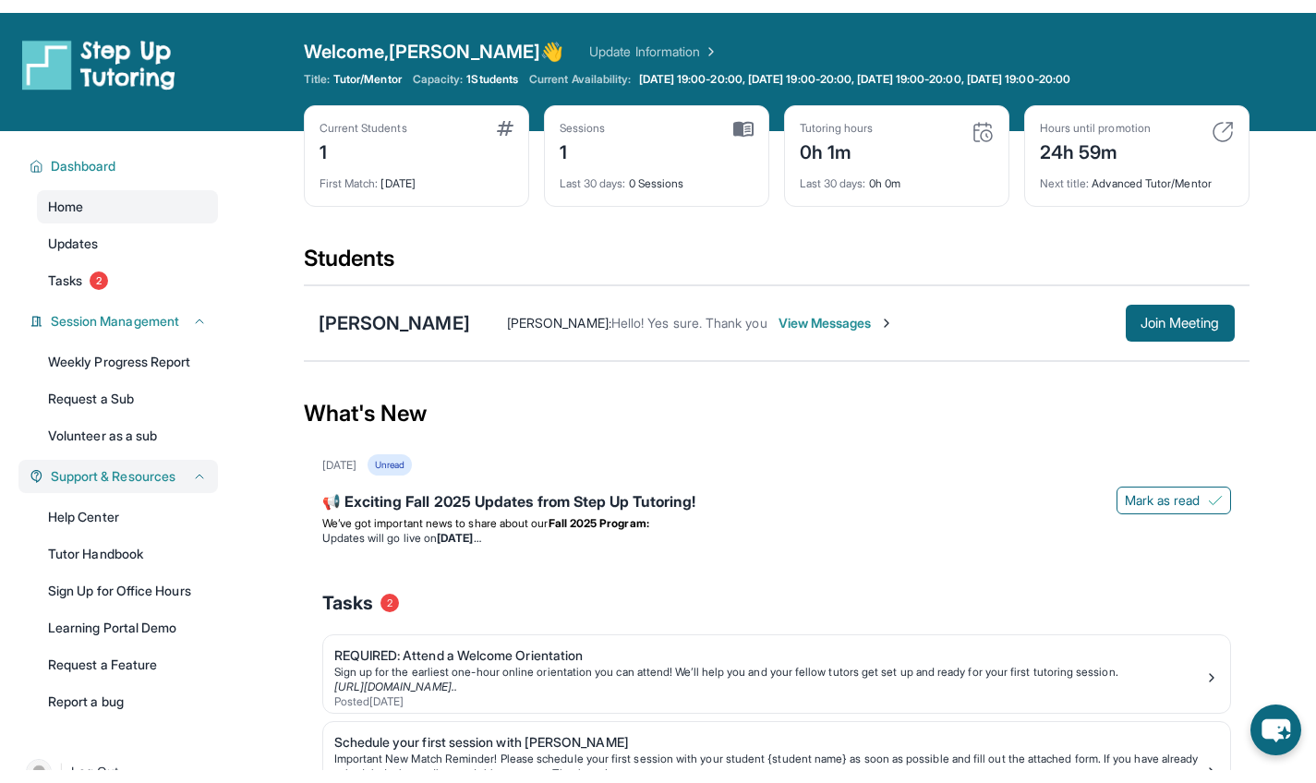
scroll to position [0, 0]
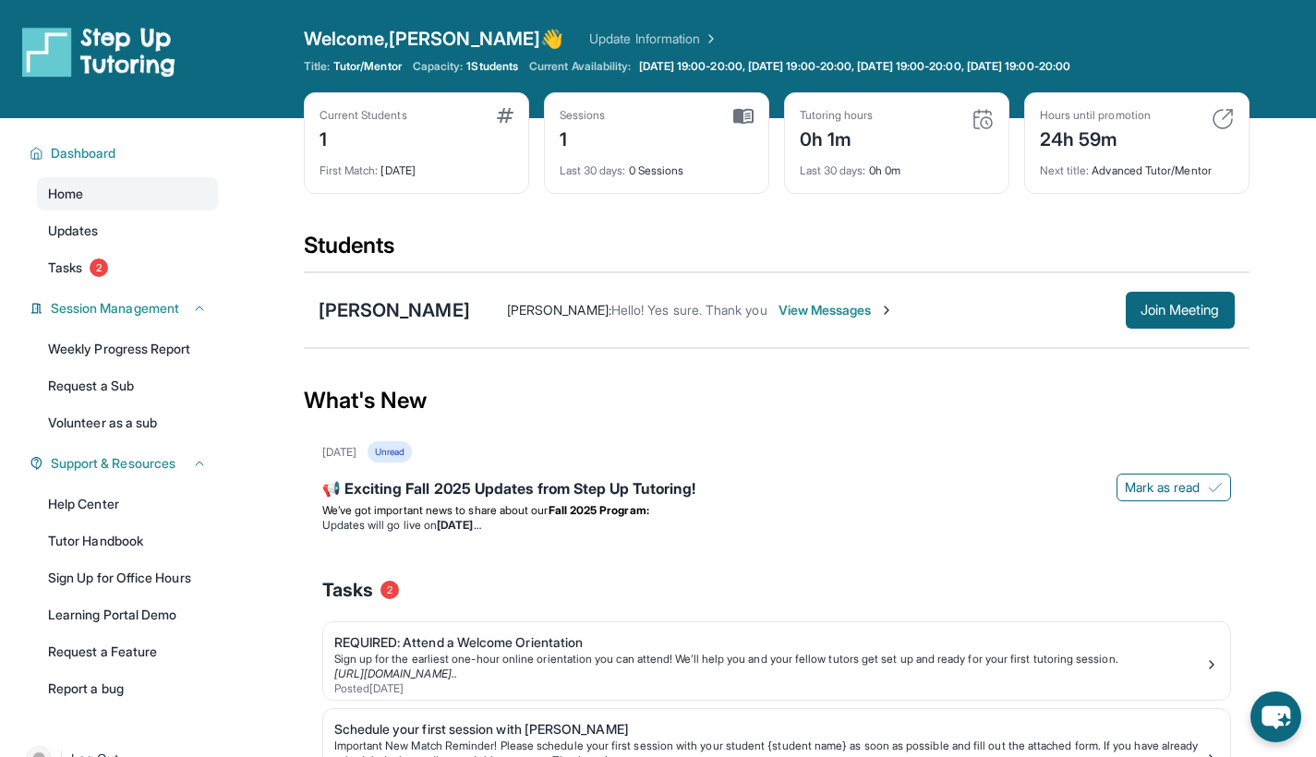
click at [997, 5] on div "Open sidebar Welcome, Zachary 👋 Update Information Title: Tutor/Mentor Capacity…" at bounding box center [658, 59] width 1316 height 118
